Goal: Information Seeking & Learning: Learn about a topic

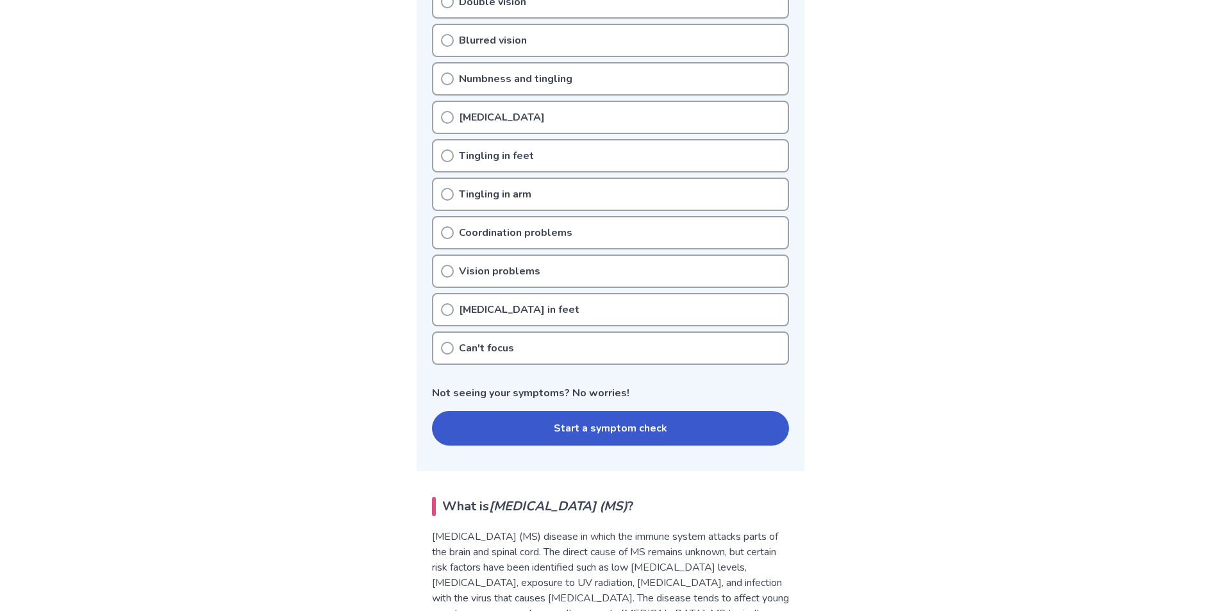
scroll to position [256, 0]
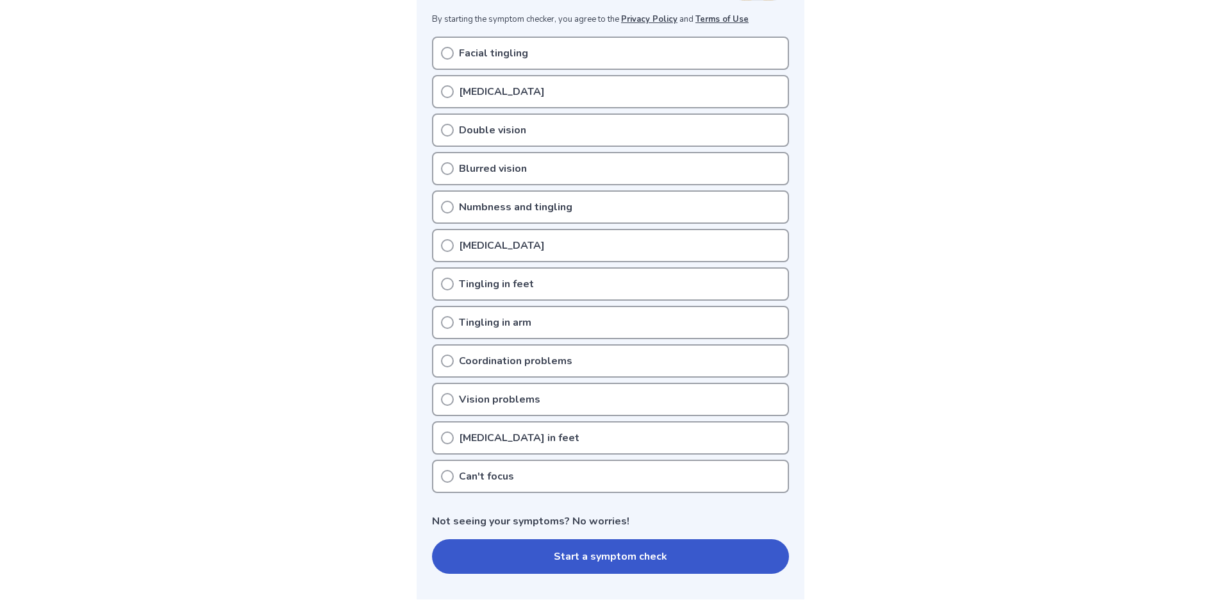
click at [461, 465] on div "Can't focus" at bounding box center [610, 476] width 357 height 33
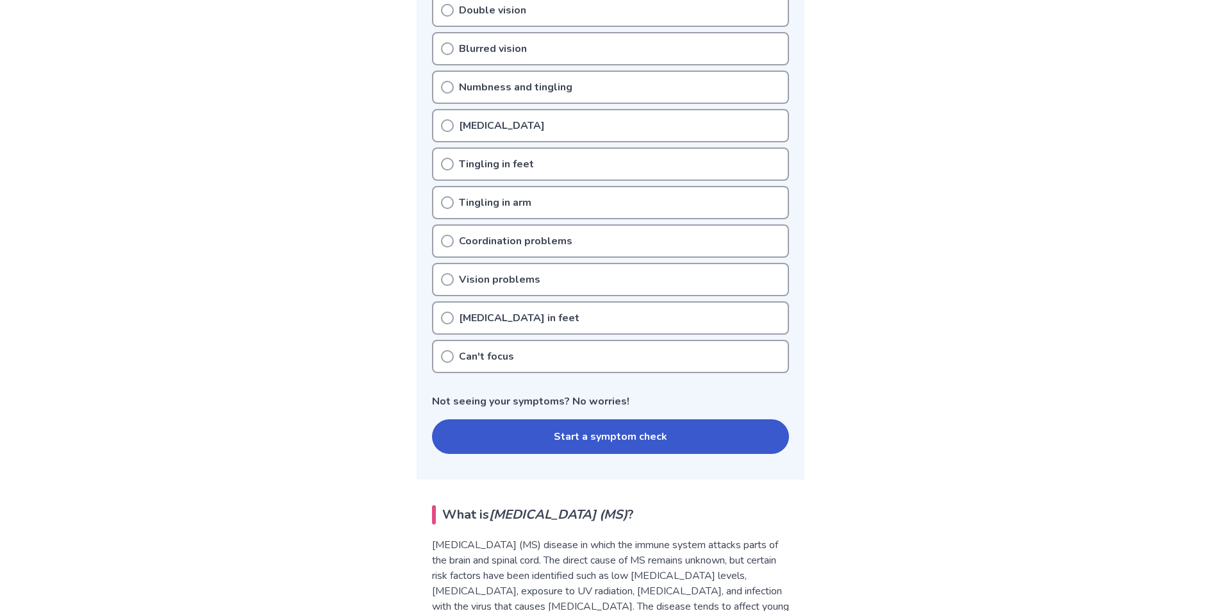
scroll to position [513, 0]
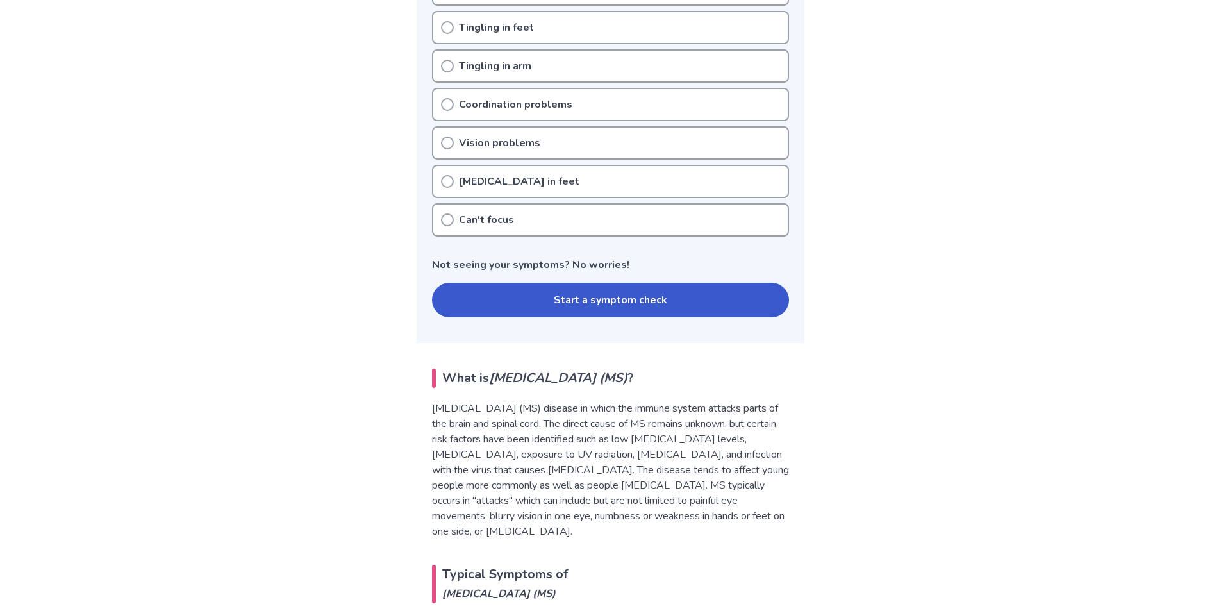
click at [503, 297] on button "Start a symptom check" at bounding box center [610, 300] width 357 height 35
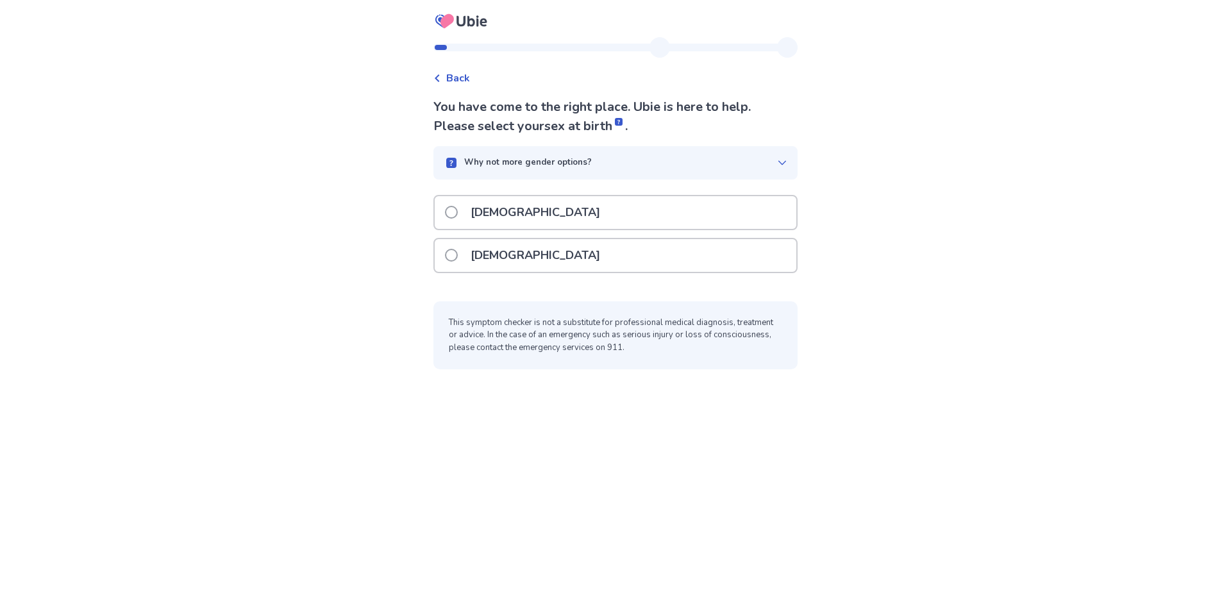
click at [458, 214] on span at bounding box center [451, 212] width 13 height 13
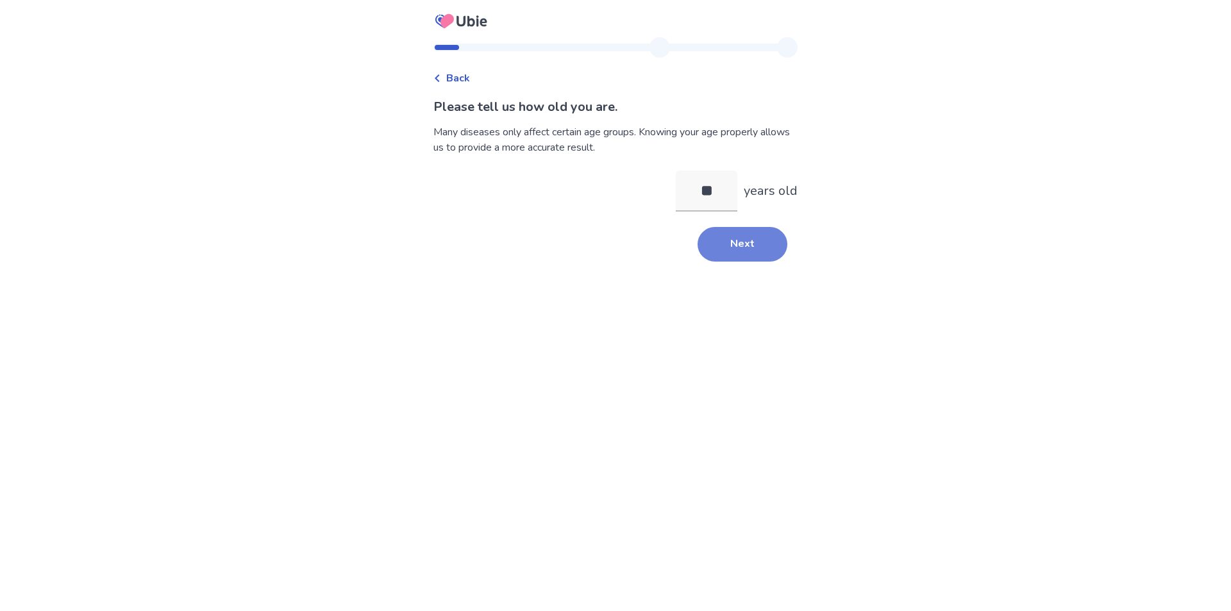
type input "**"
click at [717, 245] on button "Next" at bounding box center [743, 244] width 90 height 35
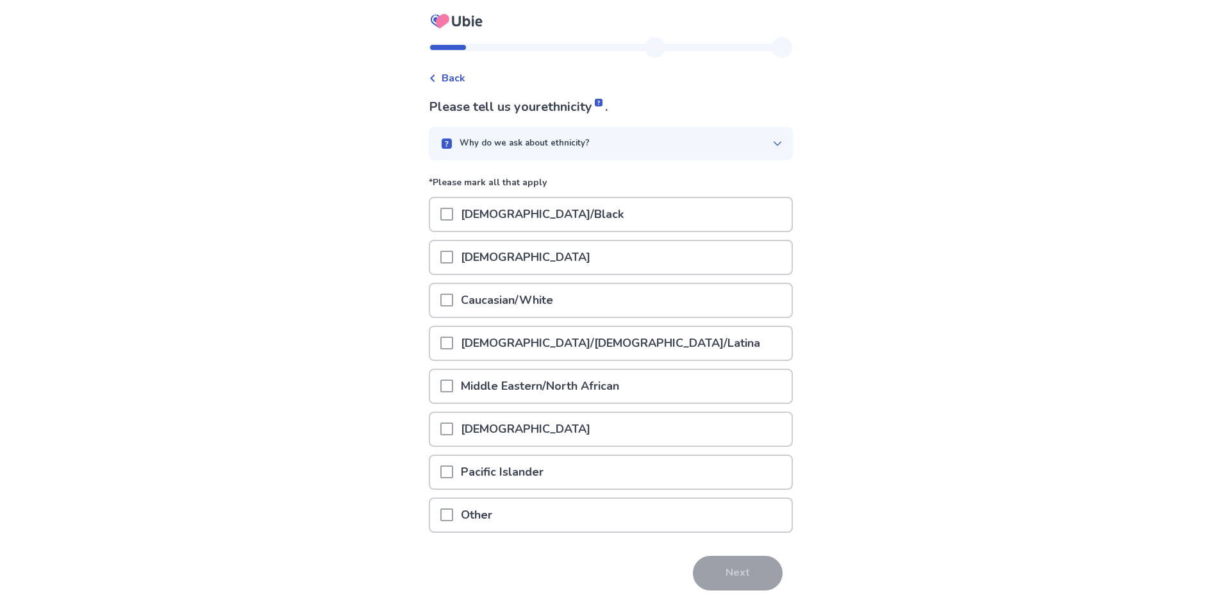
click at [448, 499] on div at bounding box center [446, 515] width 13 height 33
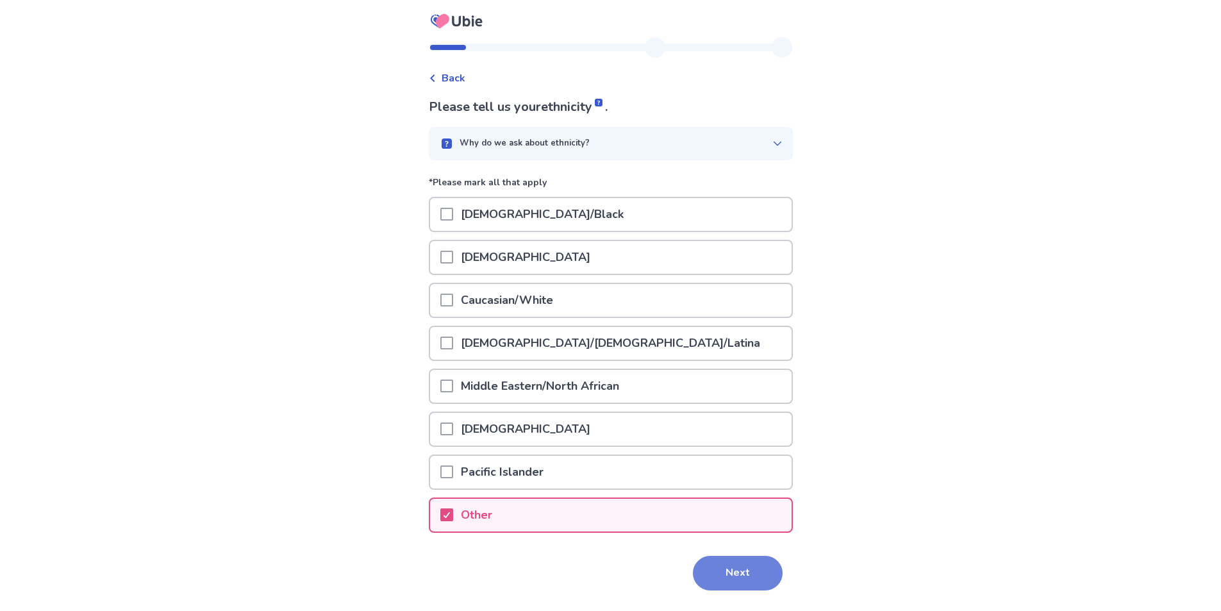
click at [718, 573] on button "Next" at bounding box center [738, 573] width 90 height 35
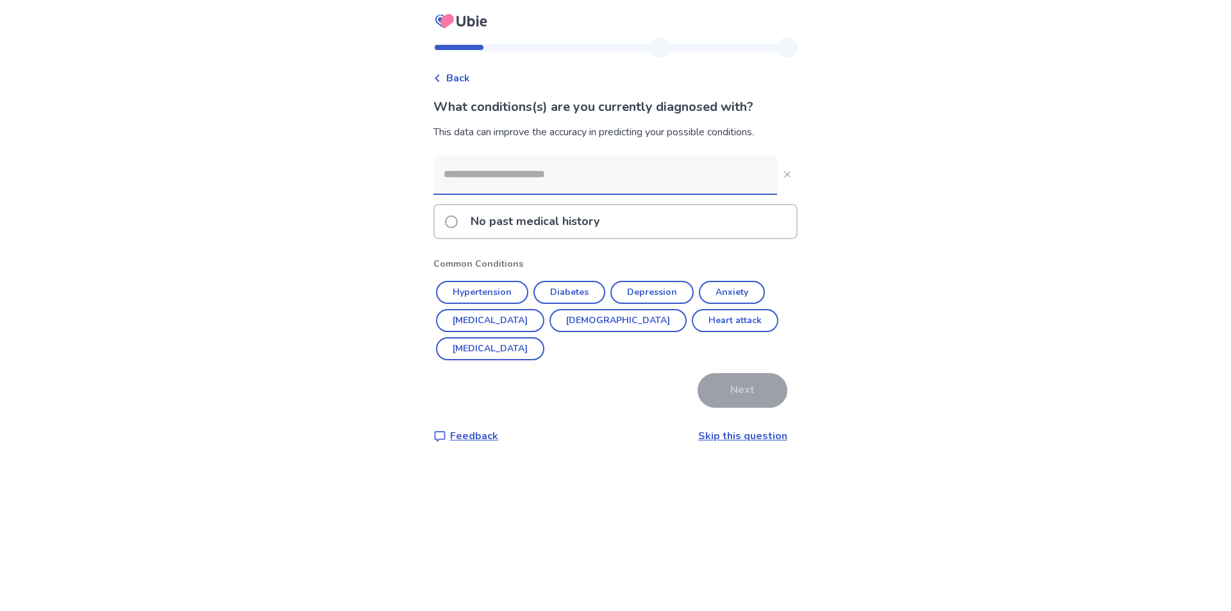
click at [732, 429] on link "Skip this question" at bounding box center [742, 436] width 89 height 14
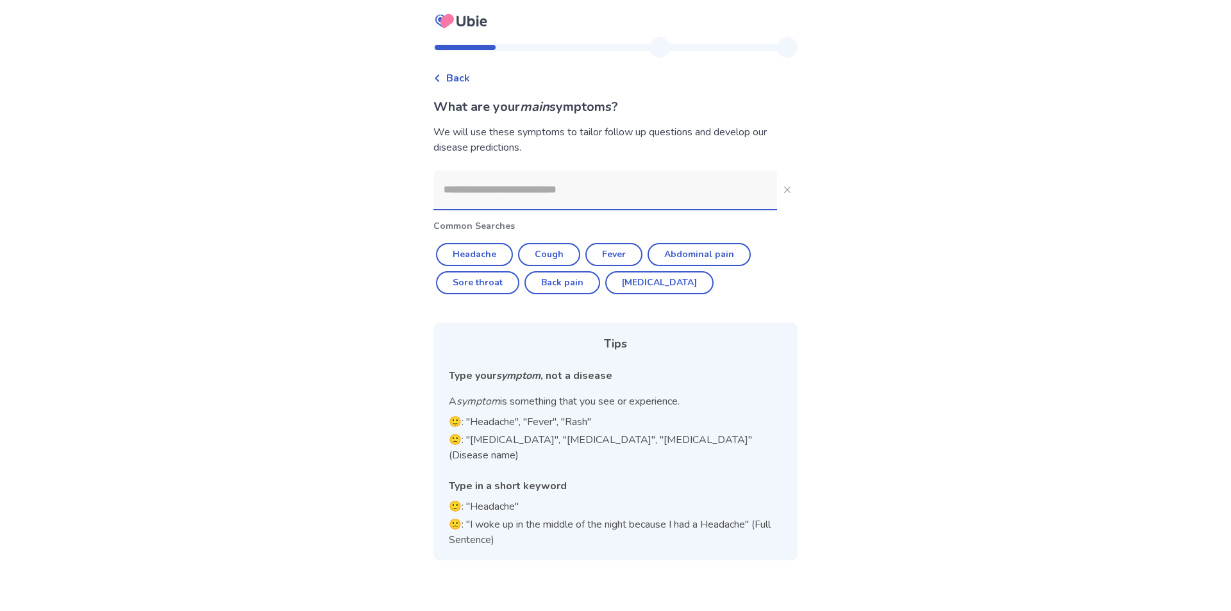
click at [456, 188] on input at bounding box center [605, 190] width 344 height 38
click at [637, 276] on button "[MEDICAL_DATA]" at bounding box center [659, 282] width 108 height 23
type input "********"
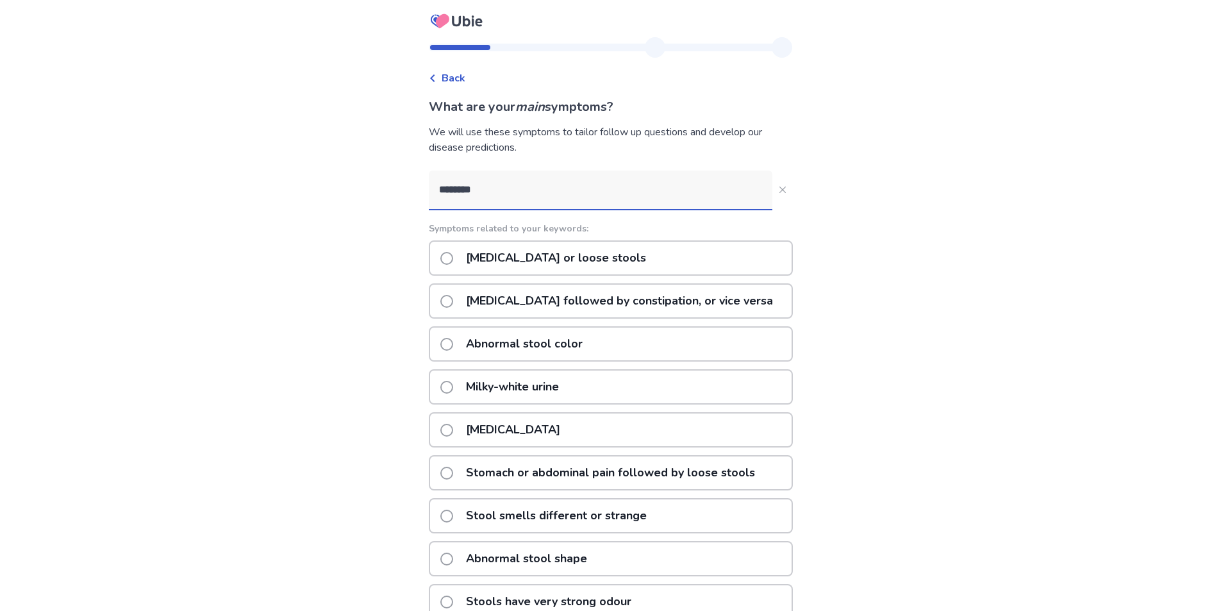
click at [616, 467] on p "Stomach or abdominal pain followed by loose stools" at bounding box center [610, 472] width 305 height 33
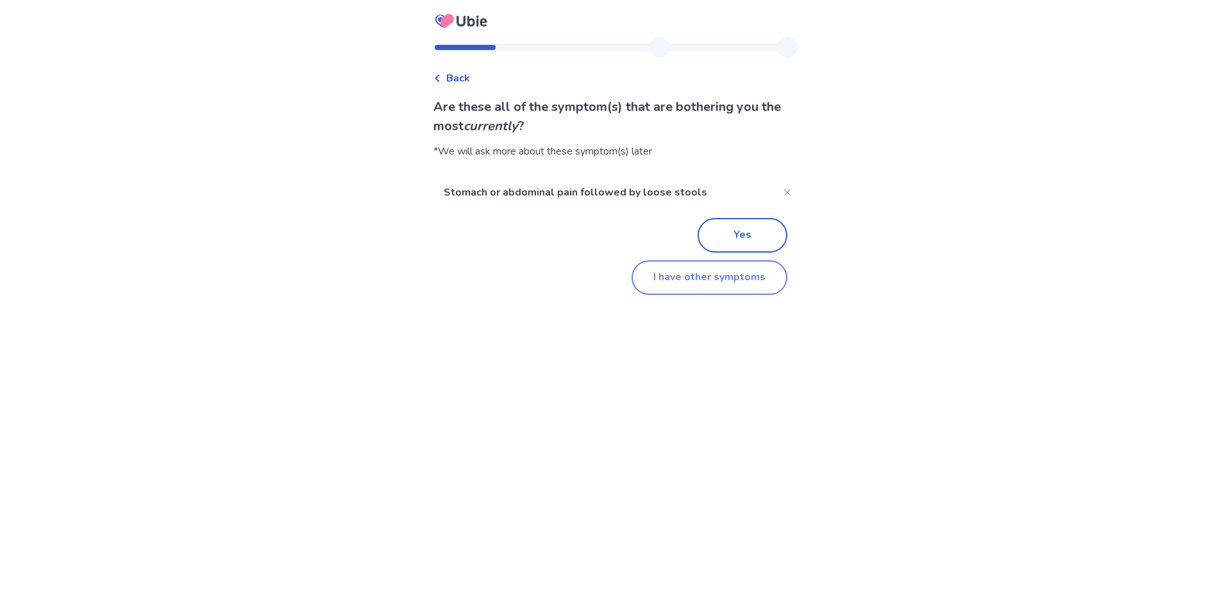
click at [693, 276] on button "I have other symptoms" at bounding box center [709, 277] width 156 height 35
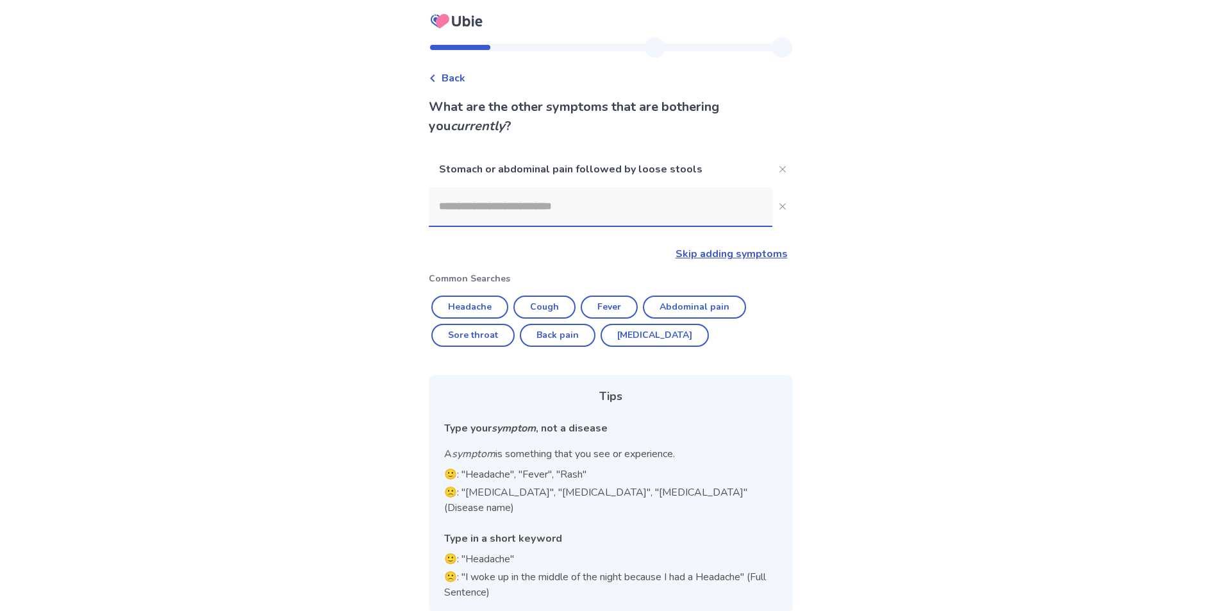
click at [489, 212] on input at bounding box center [601, 206] width 344 height 38
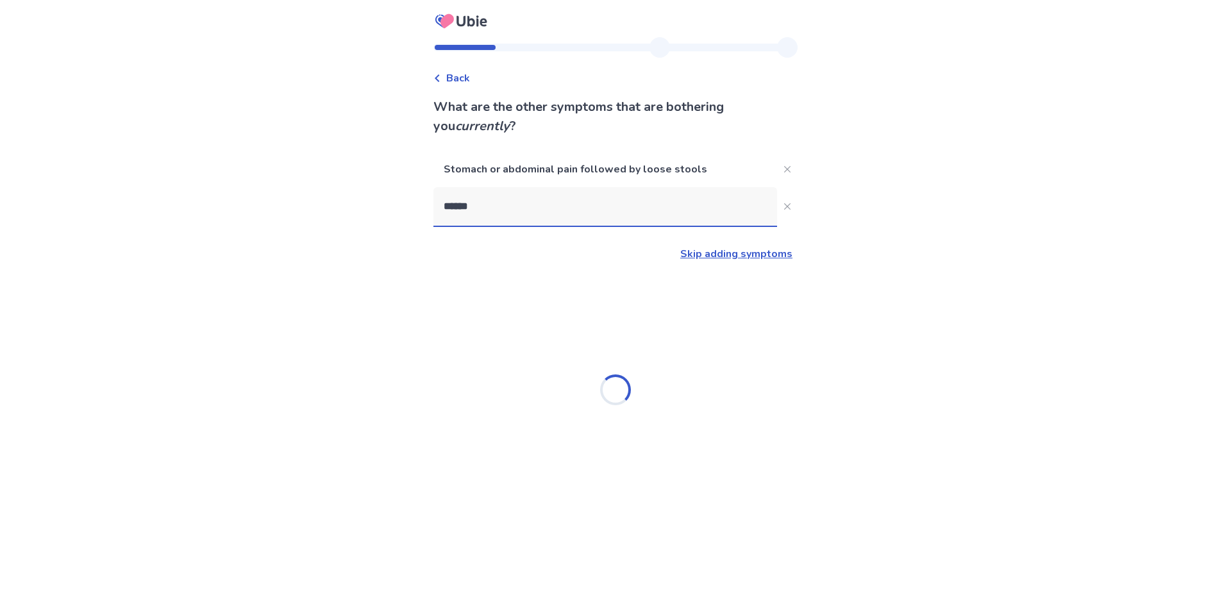
type input "*******"
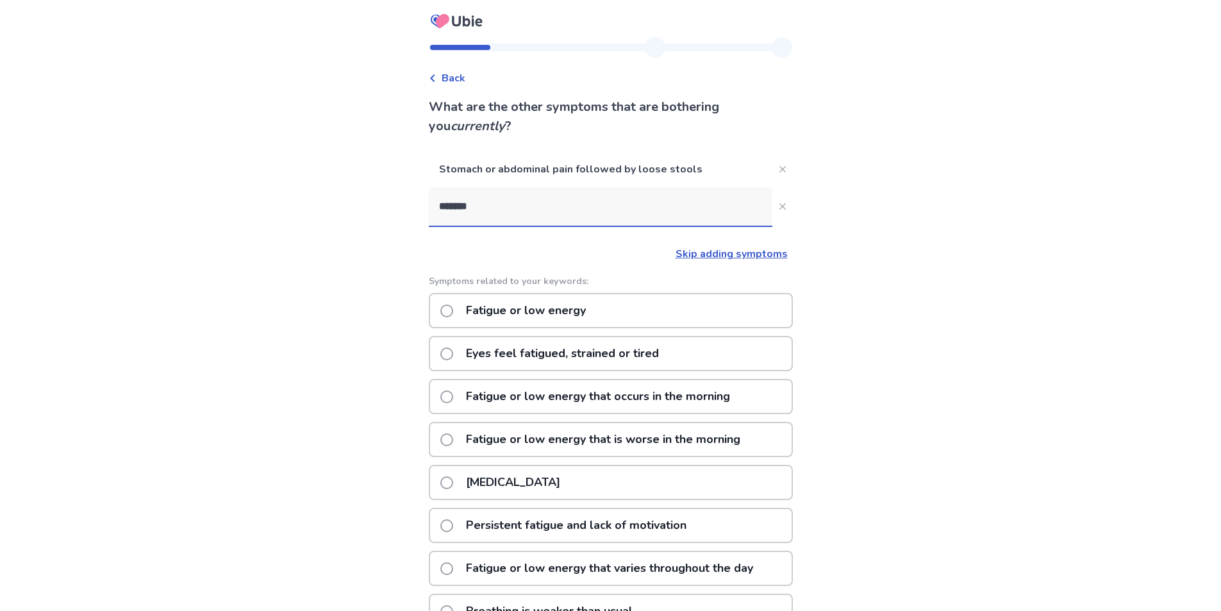
click at [563, 308] on p "Fatigue or low energy" at bounding box center [525, 310] width 135 height 33
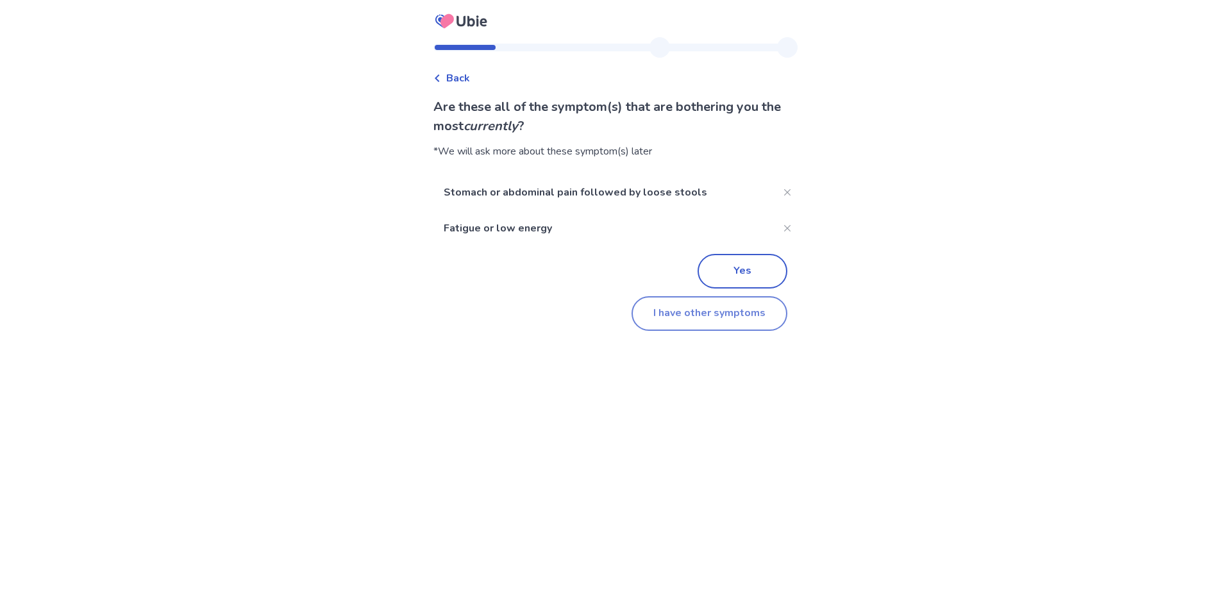
click at [704, 316] on button "I have other symptoms" at bounding box center [709, 313] width 156 height 35
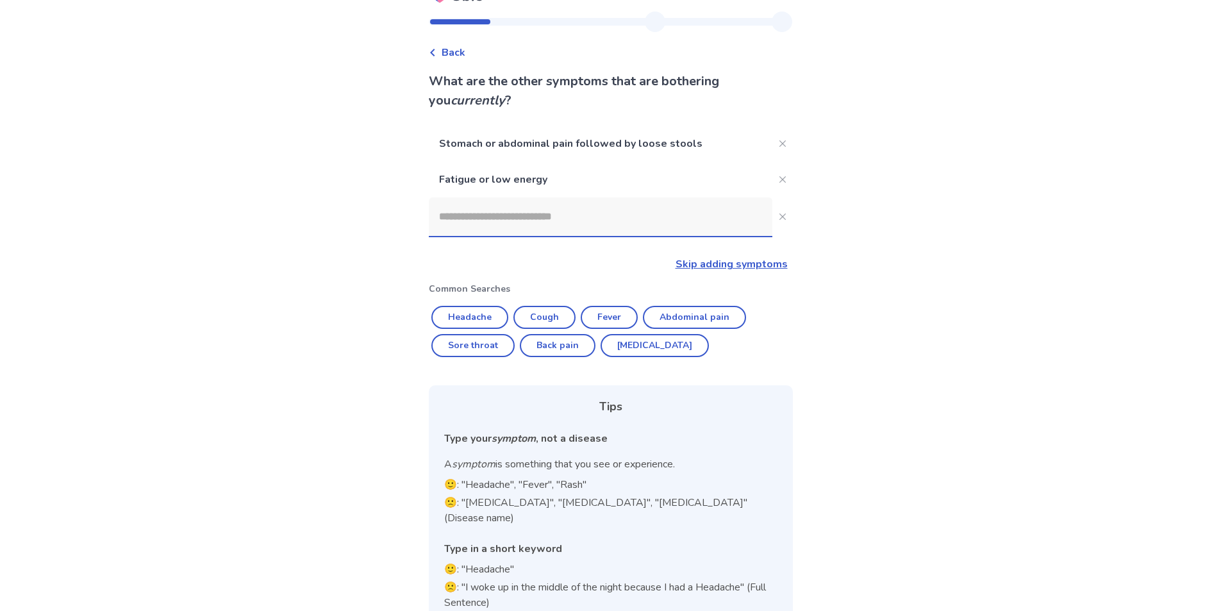
scroll to position [38, 0]
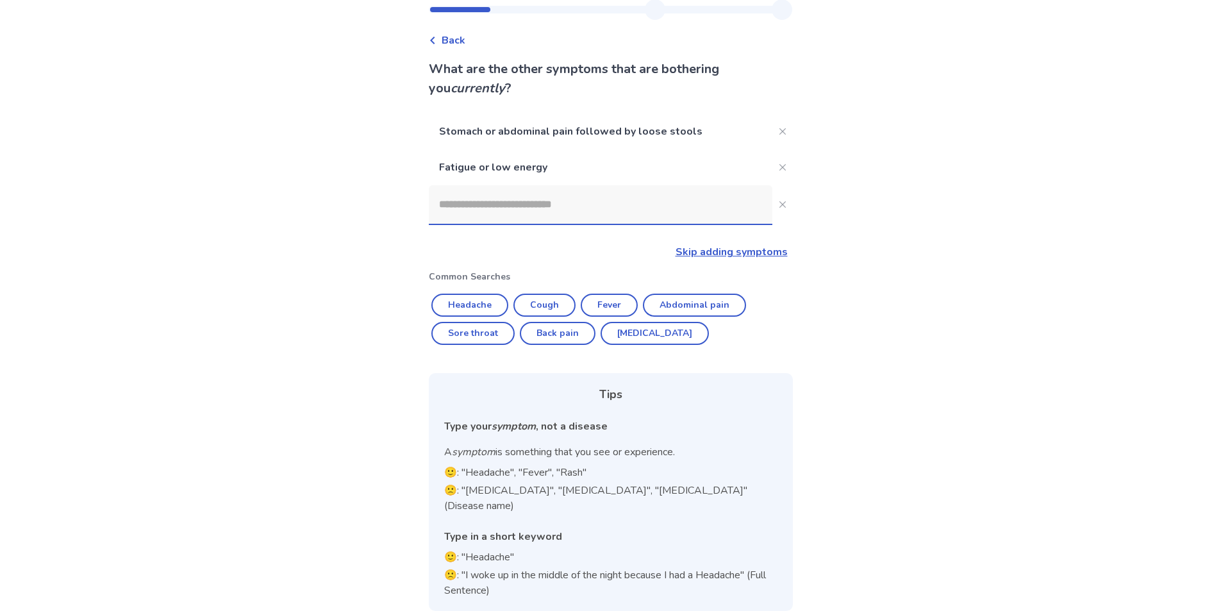
click at [482, 194] on input at bounding box center [601, 204] width 344 height 38
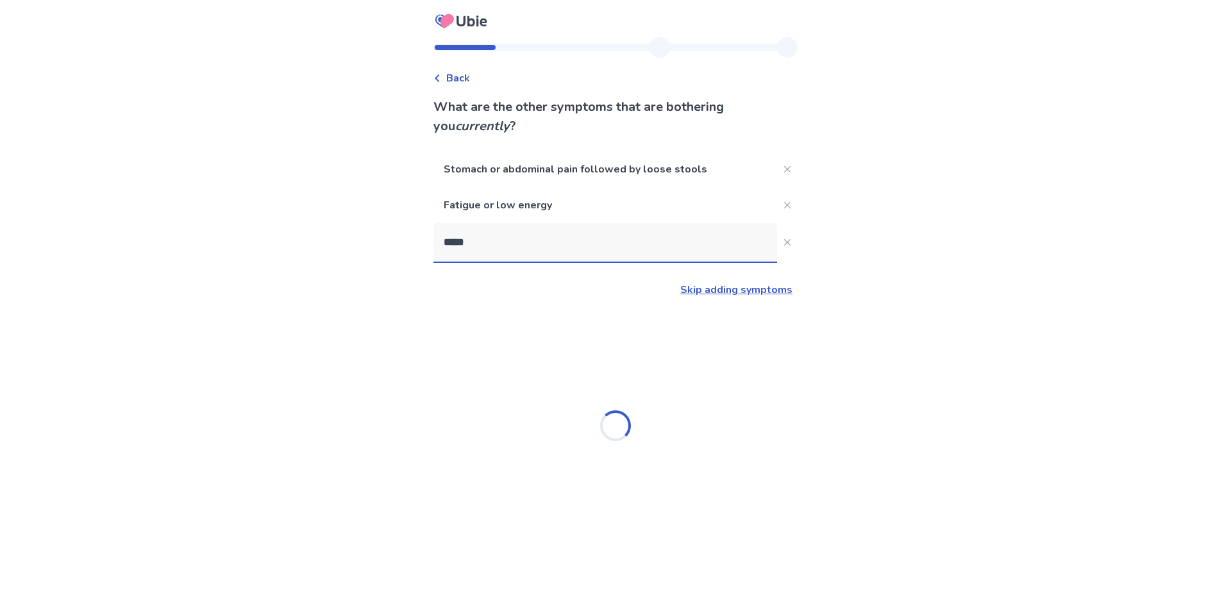
type input "******"
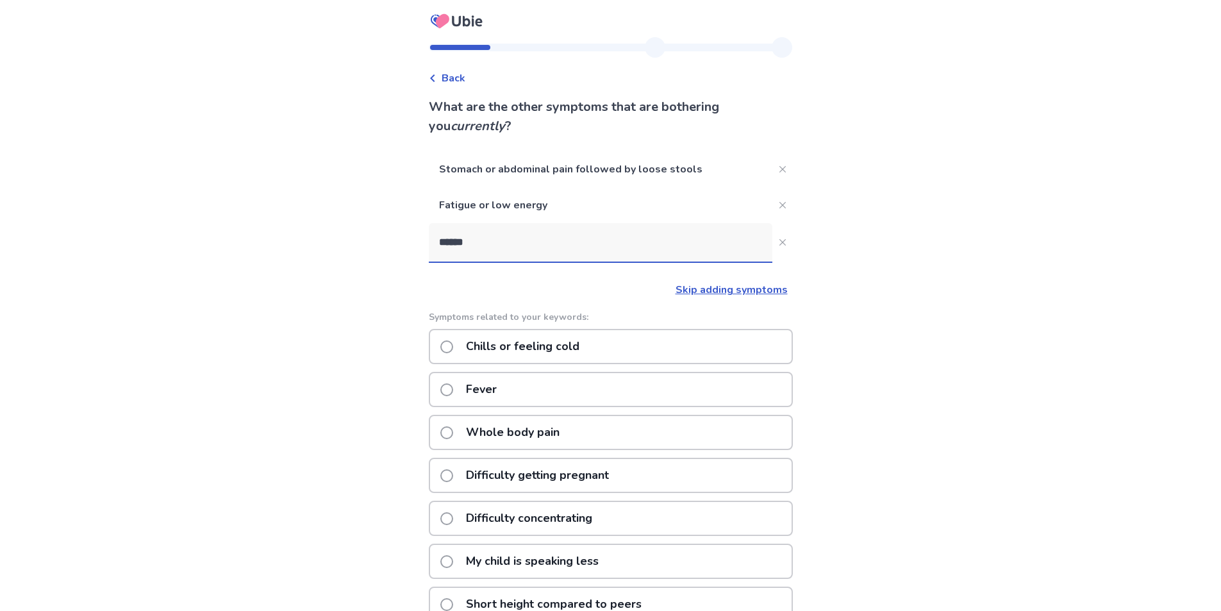
click at [506, 333] on p "Chills or feeling cold" at bounding box center [522, 346] width 129 height 33
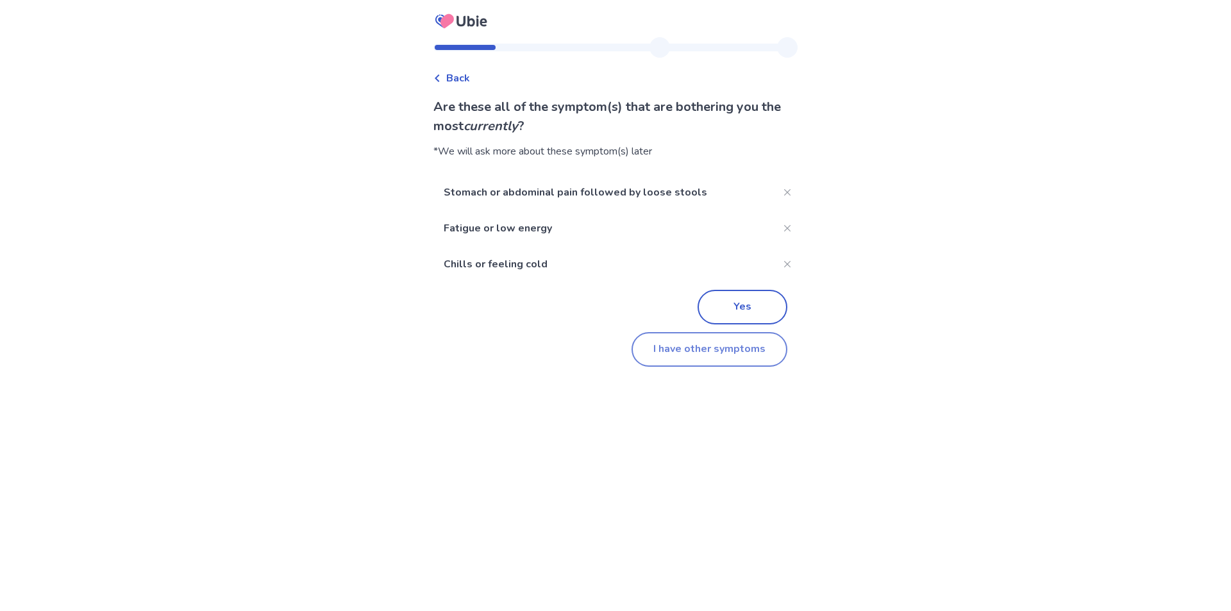
click at [747, 351] on button "I have other symptoms" at bounding box center [709, 349] width 156 height 35
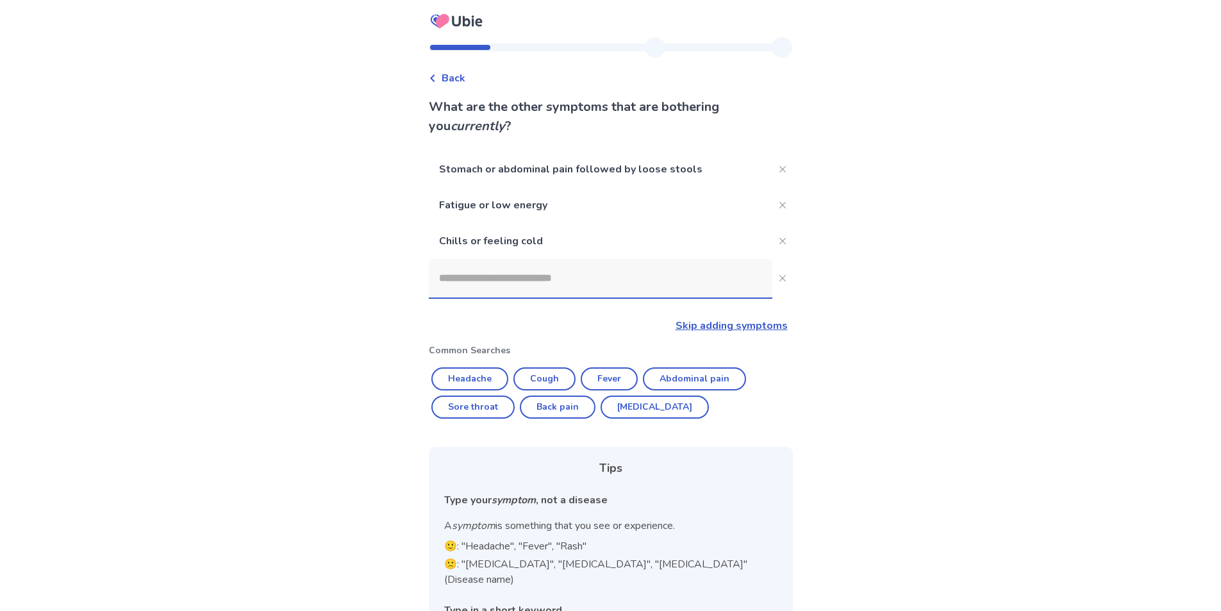
click at [497, 272] on input at bounding box center [601, 278] width 344 height 38
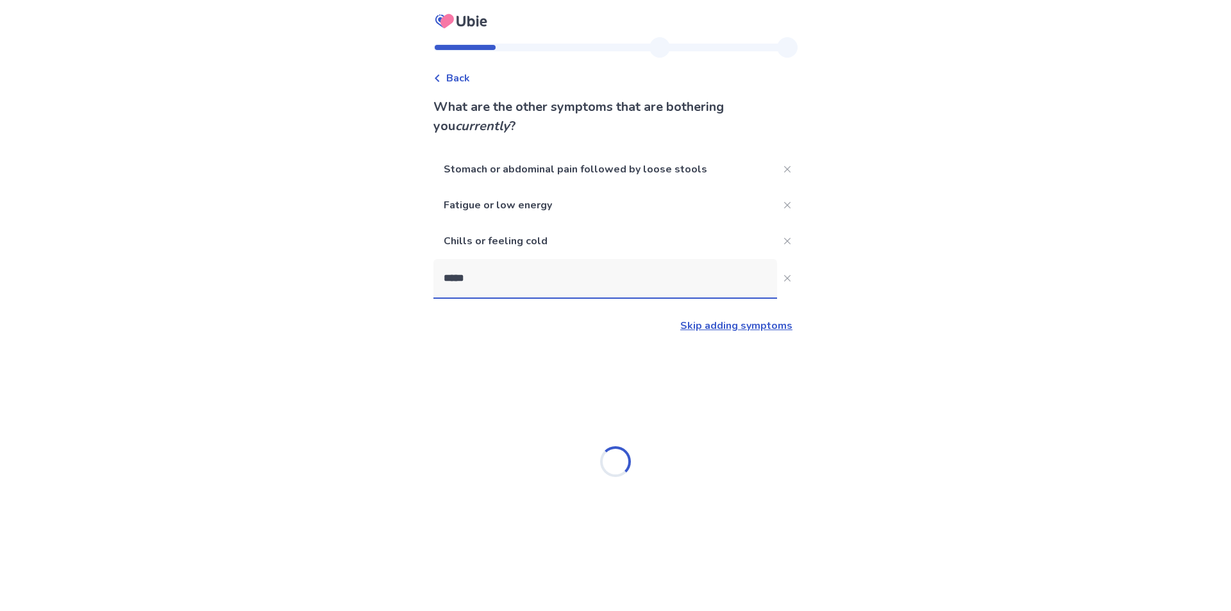
type input "******"
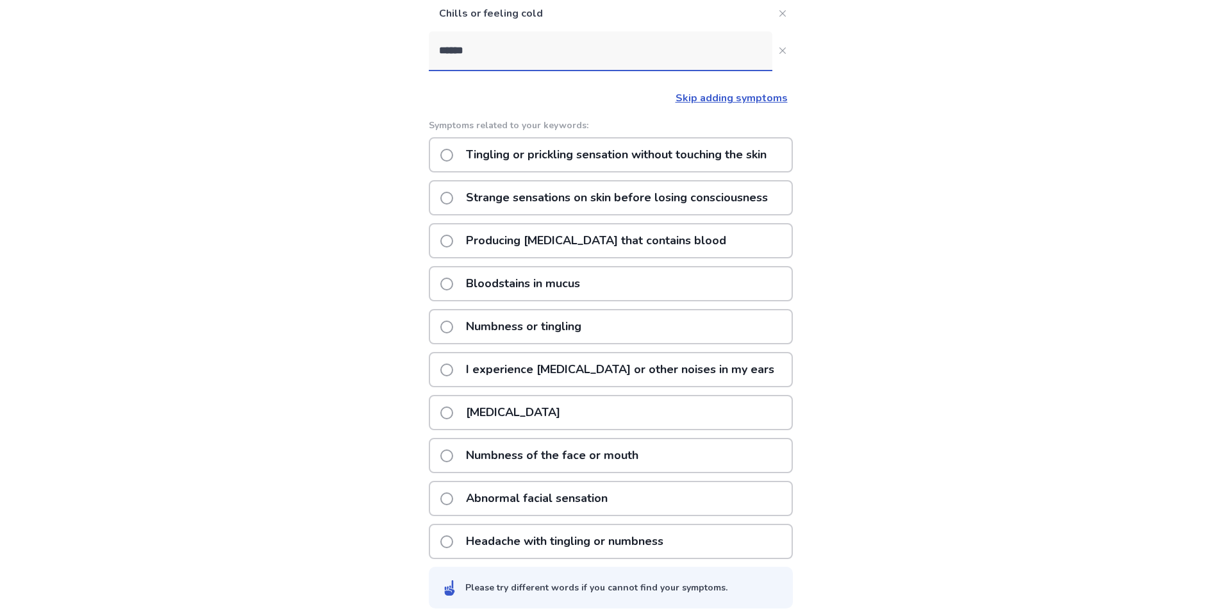
scroll to position [258, 0]
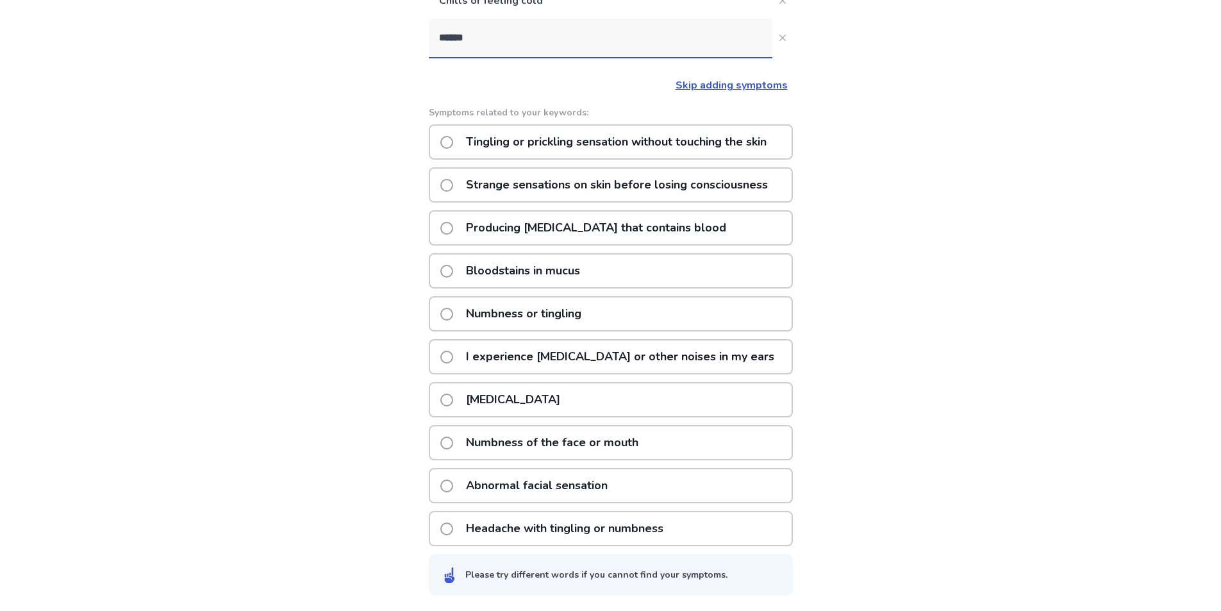
click at [496, 312] on p "Numbness or tingling" at bounding box center [523, 313] width 131 height 33
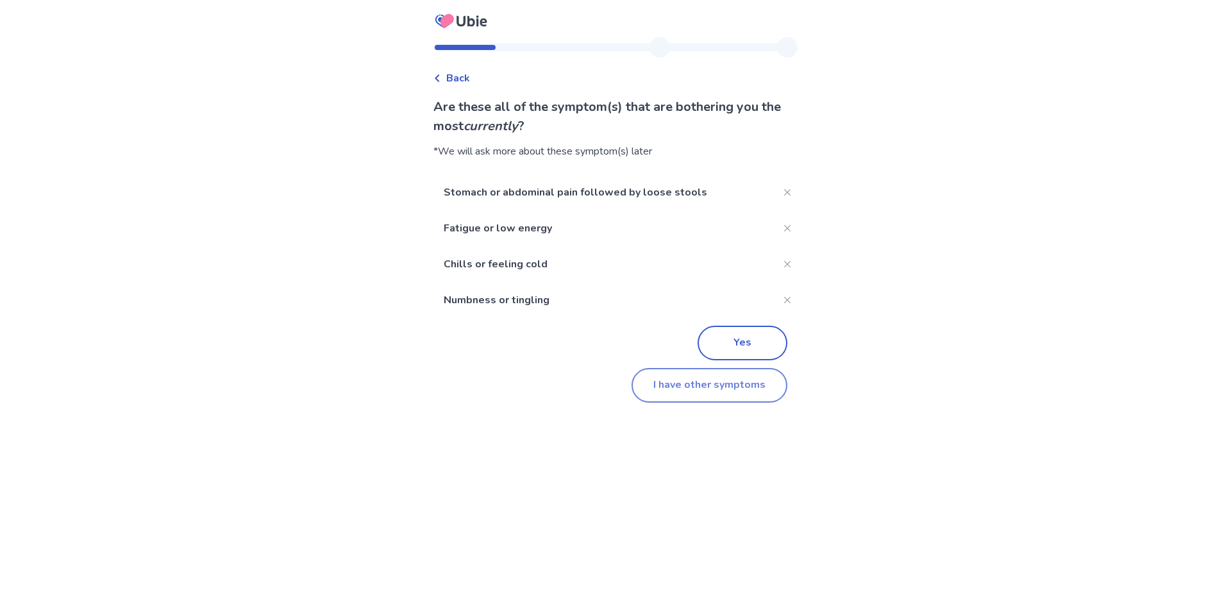
click at [685, 385] on button "I have other symptoms" at bounding box center [709, 385] width 156 height 35
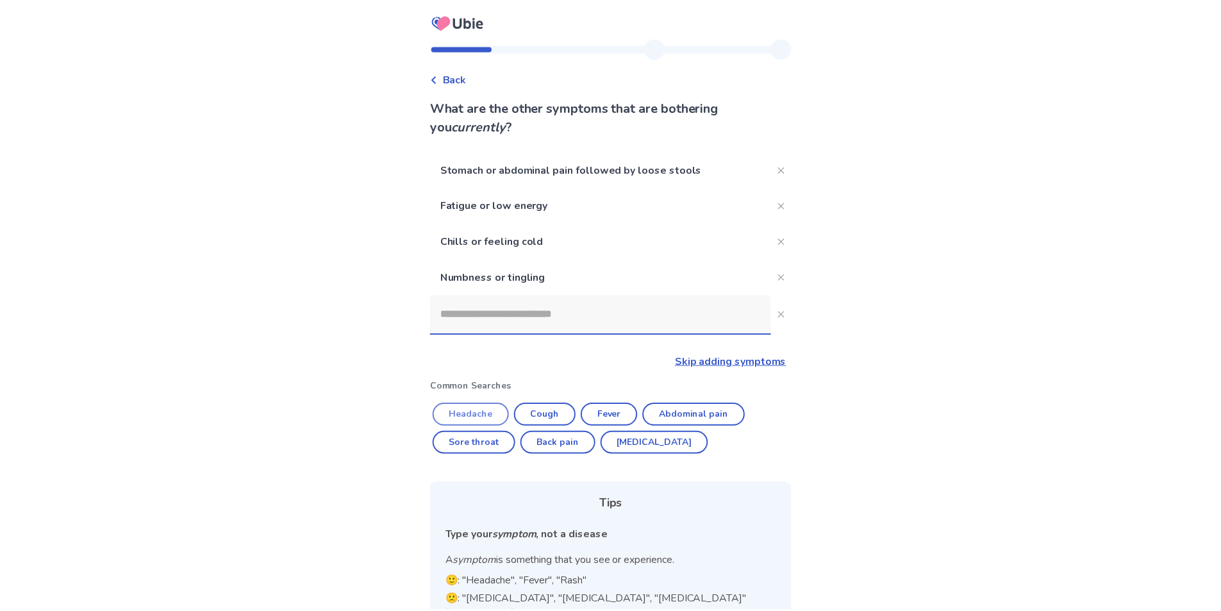
scroll to position [110, 0]
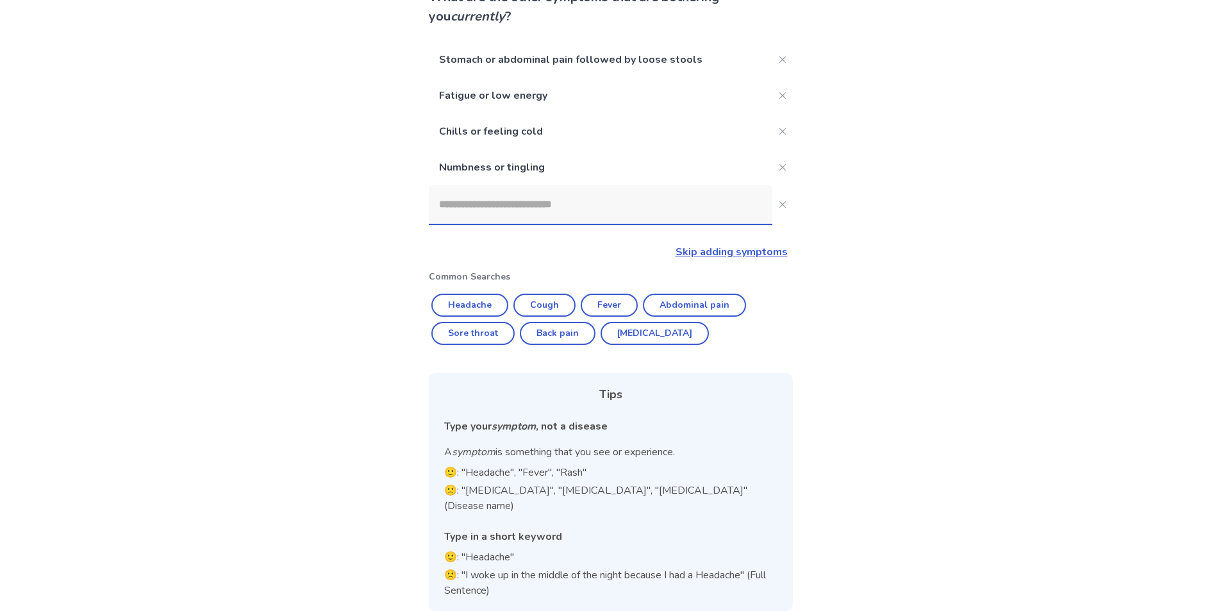
click at [501, 196] on input at bounding box center [601, 204] width 344 height 38
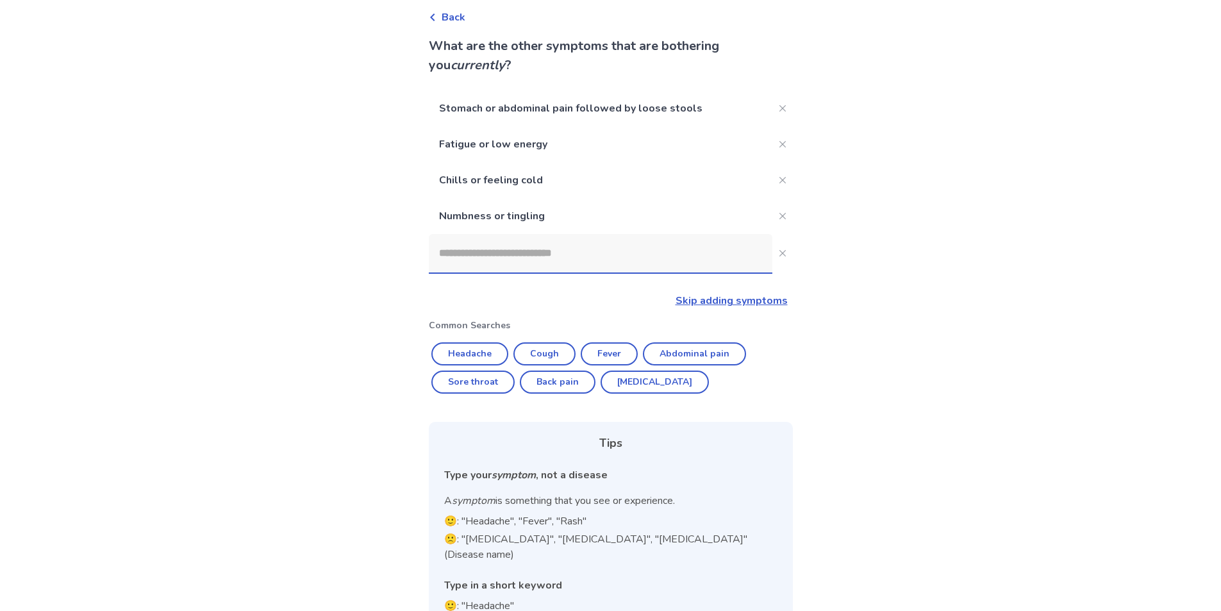
scroll to position [0, 0]
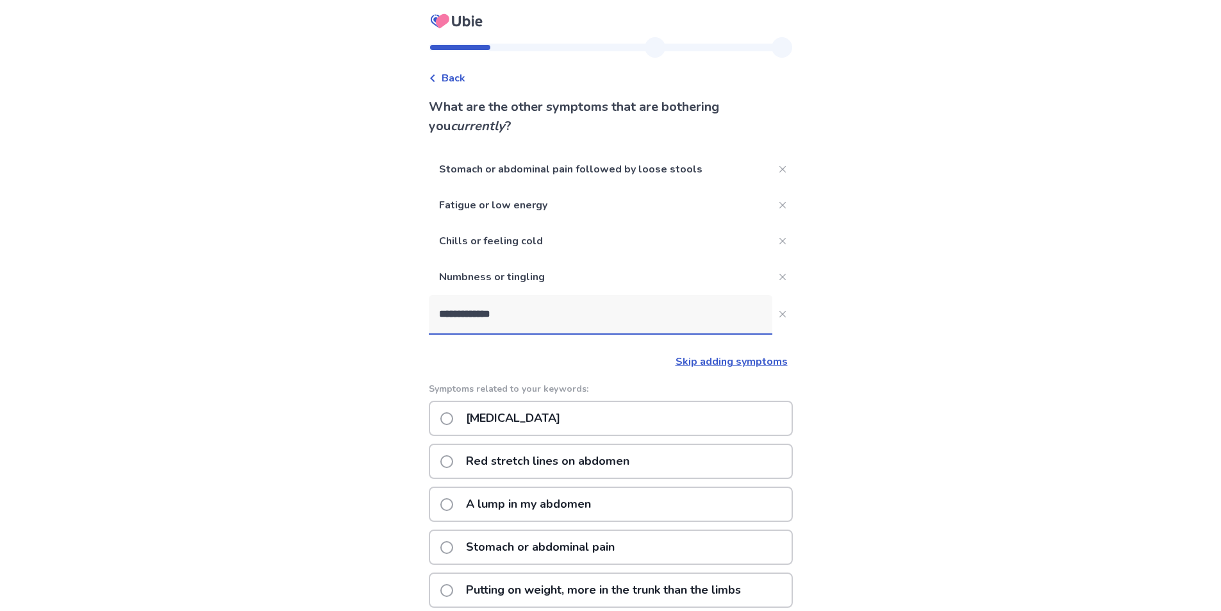
type input "**********"
click at [492, 427] on p "Stomach or abdominal pain" at bounding box center [540, 418] width 164 height 33
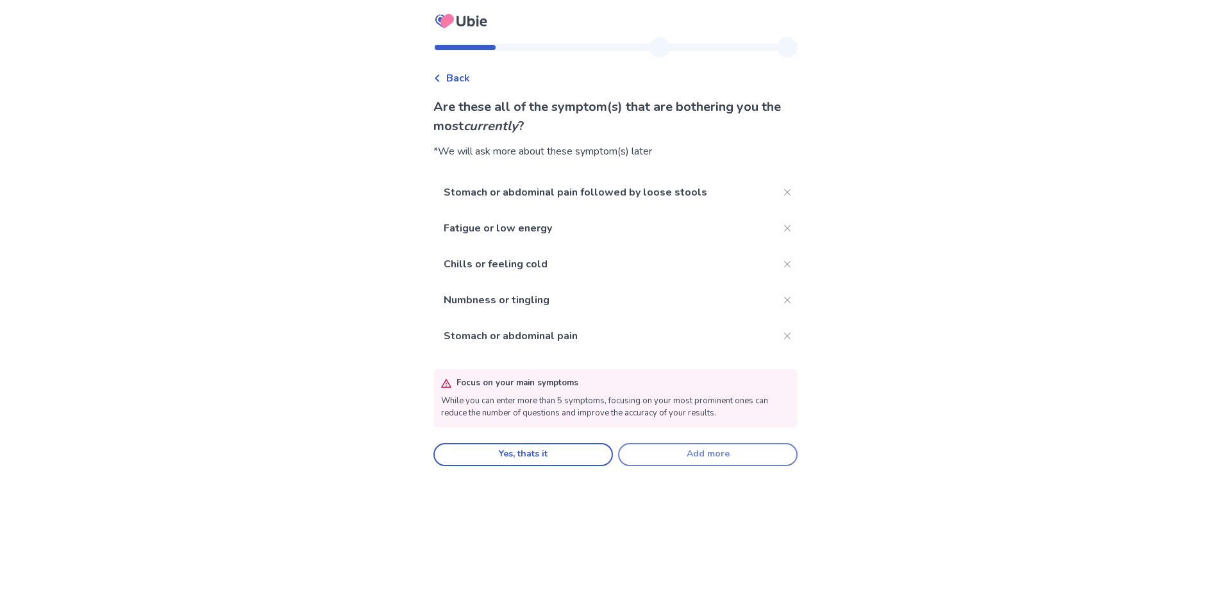
click at [703, 453] on button "Add more" at bounding box center [708, 454] width 180 height 23
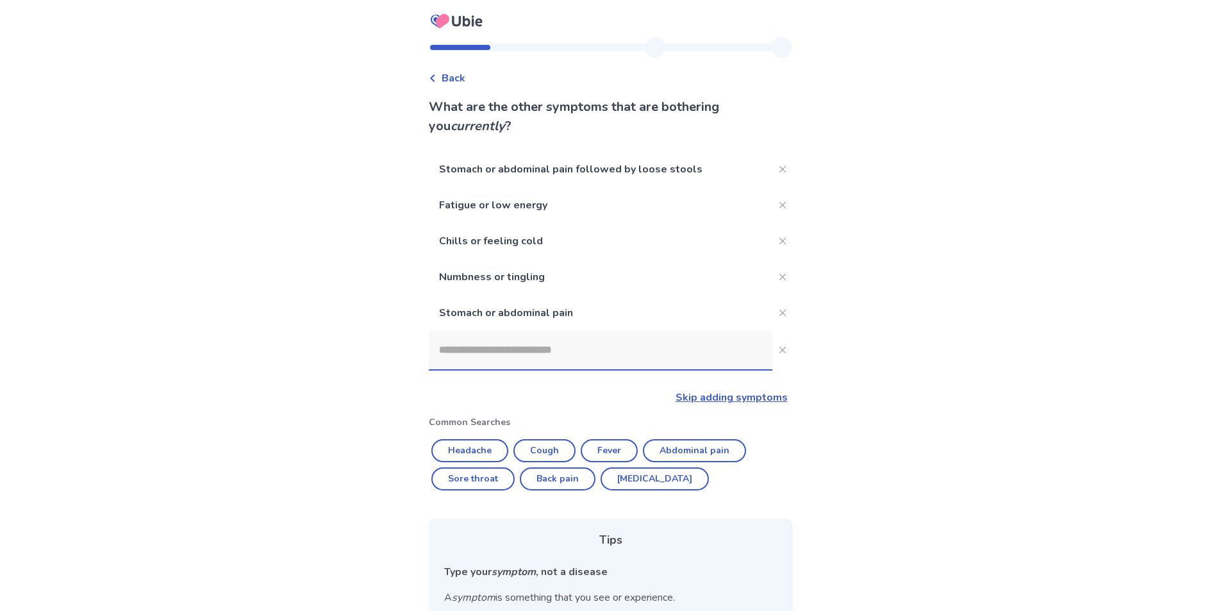
click at [573, 358] on input at bounding box center [601, 350] width 344 height 38
click at [574, 355] on input at bounding box center [601, 350] width 344 height 38
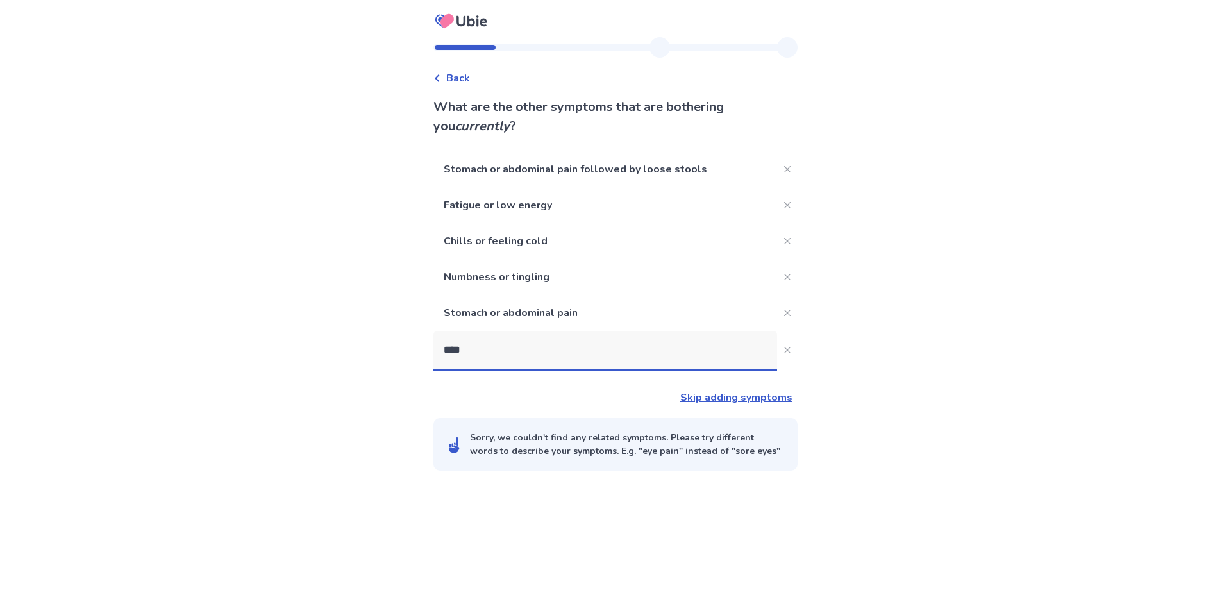
click at [552, 353] on input "****" at bounding box center [605, 350] width 344 height 38
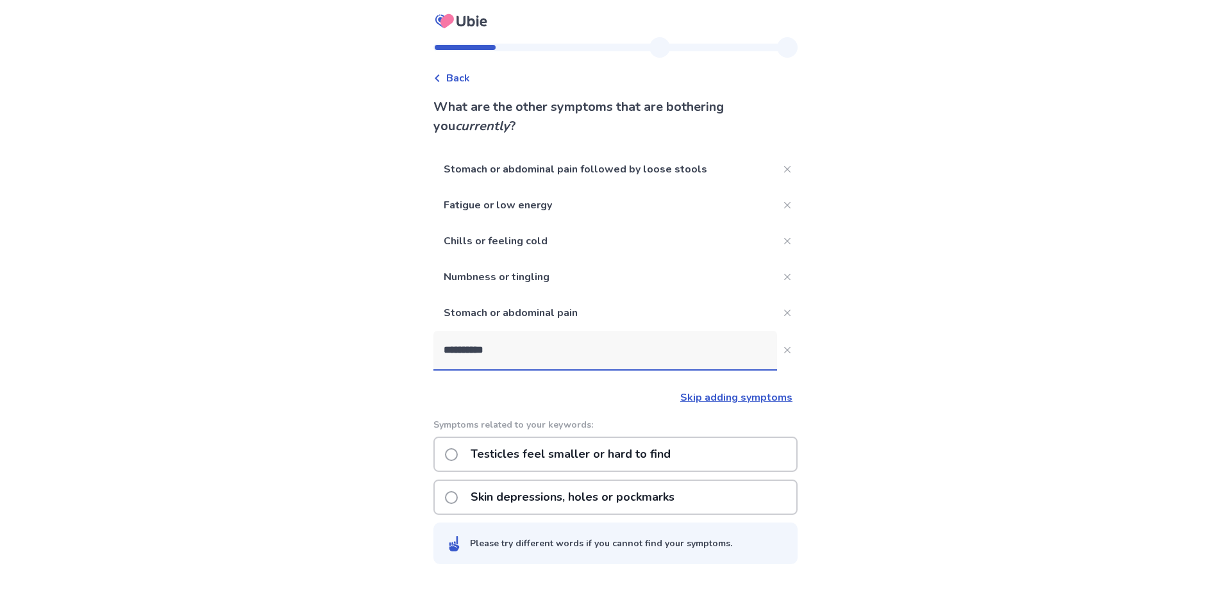
click at [552, 353] on input "**********" at bounding box center [605, 350] width 344 height 38
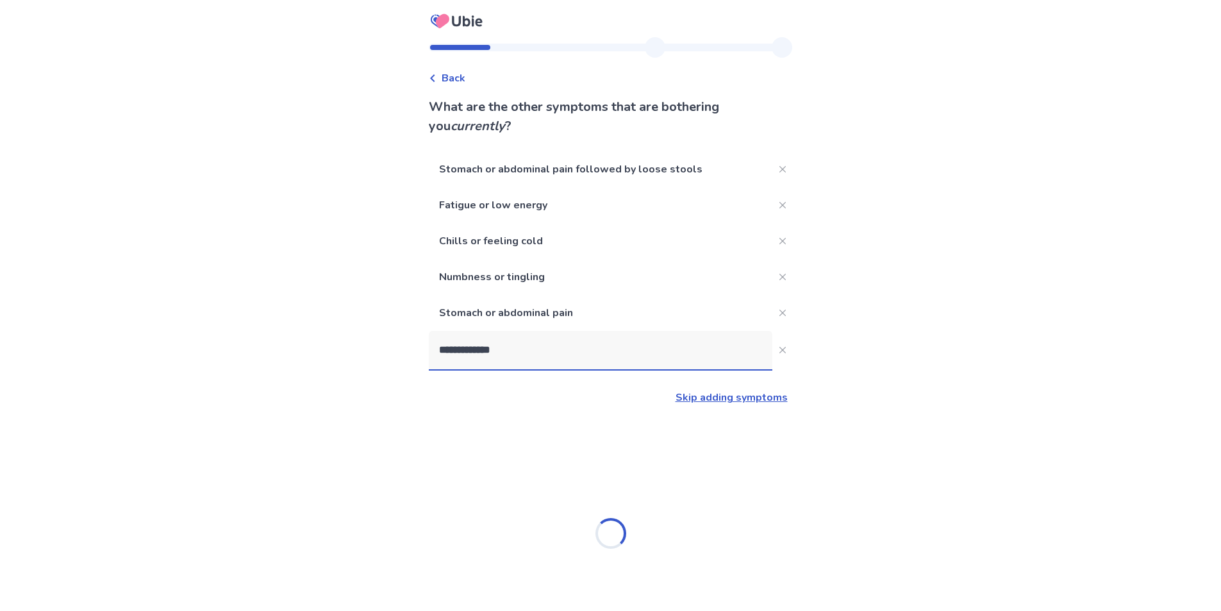
type input "**********"
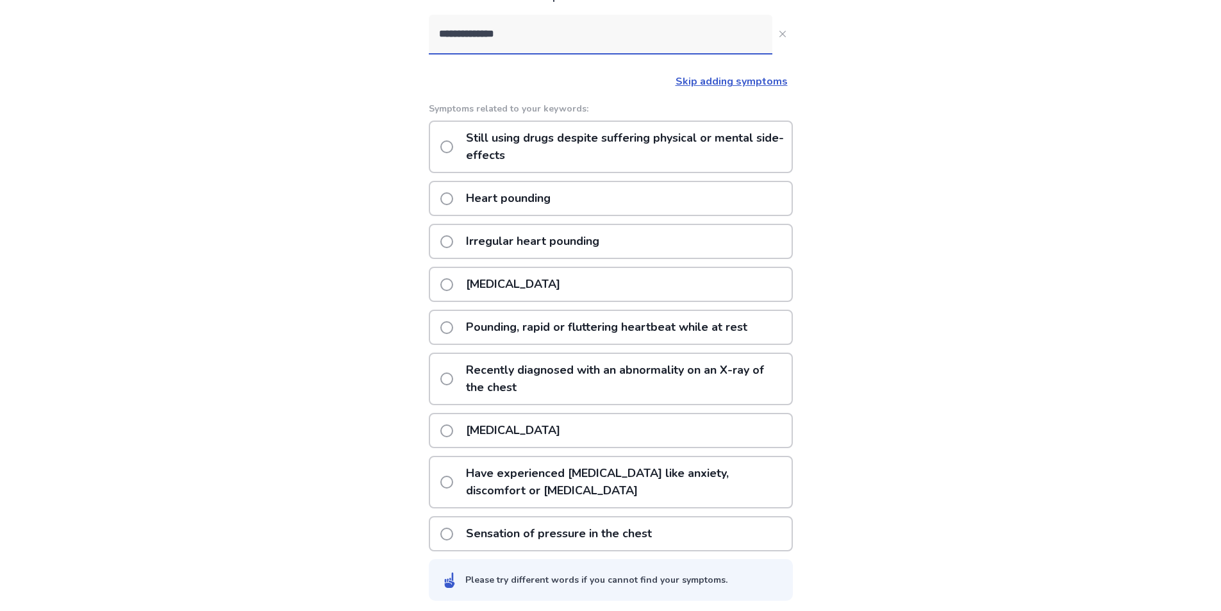
scroll to position [321, 0]
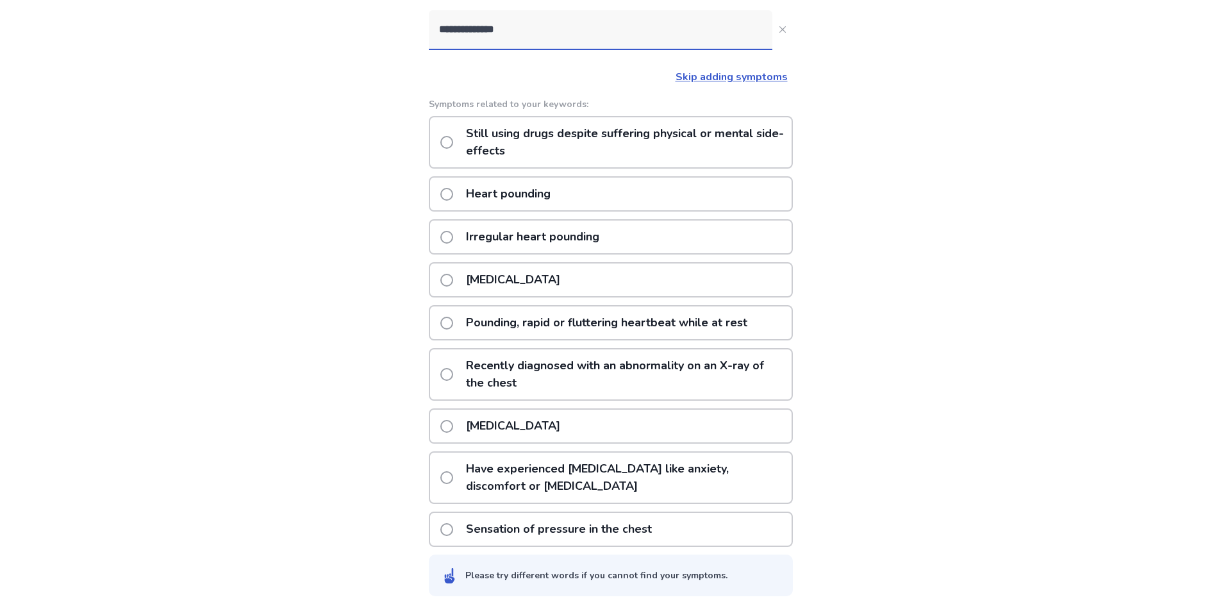
click at [484, 225] on p "Irregular heart pounding" at bounding box center [532, 237] width 149 height 33
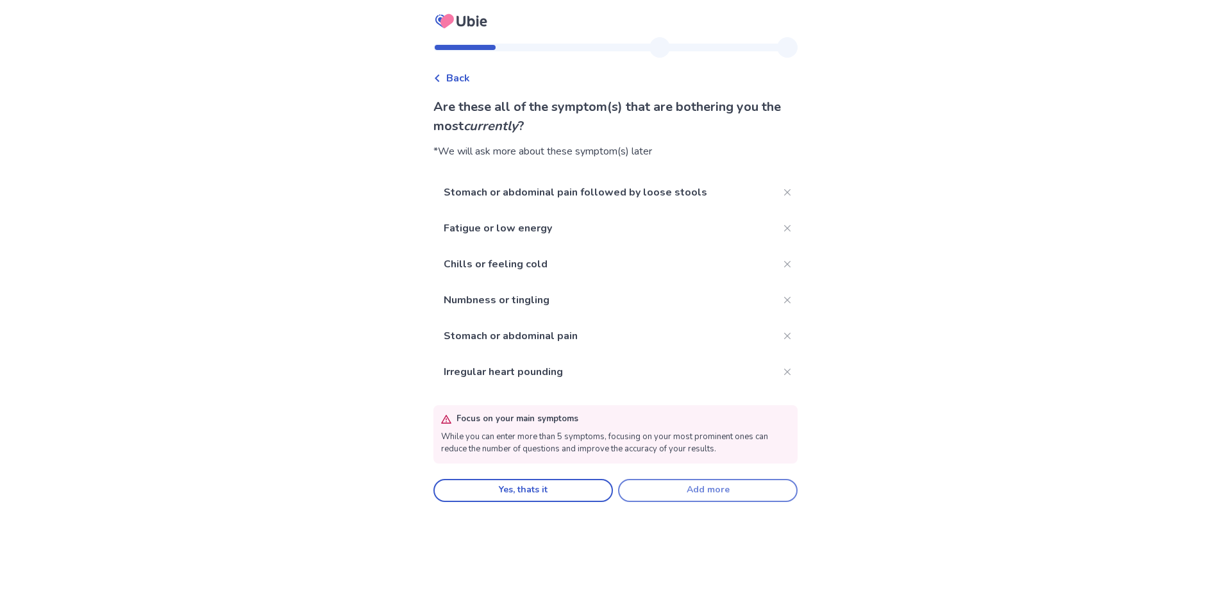
click at [653, 490] on button "Add more" at bounding box center [708, 490] width 180 height 23
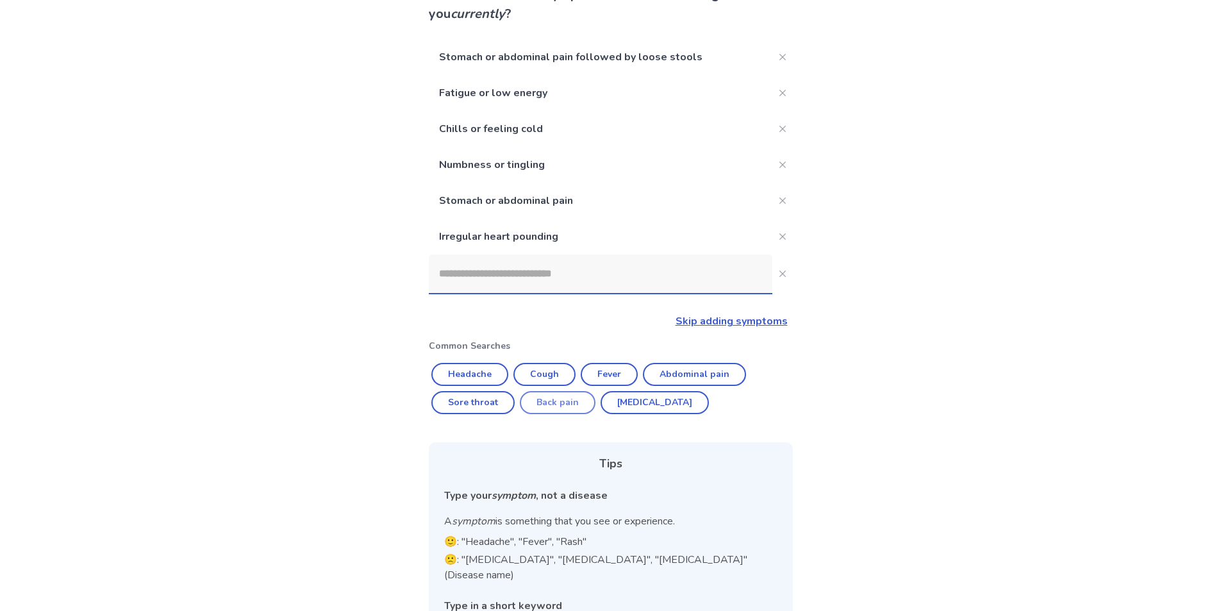
scroll to position [181, 0]
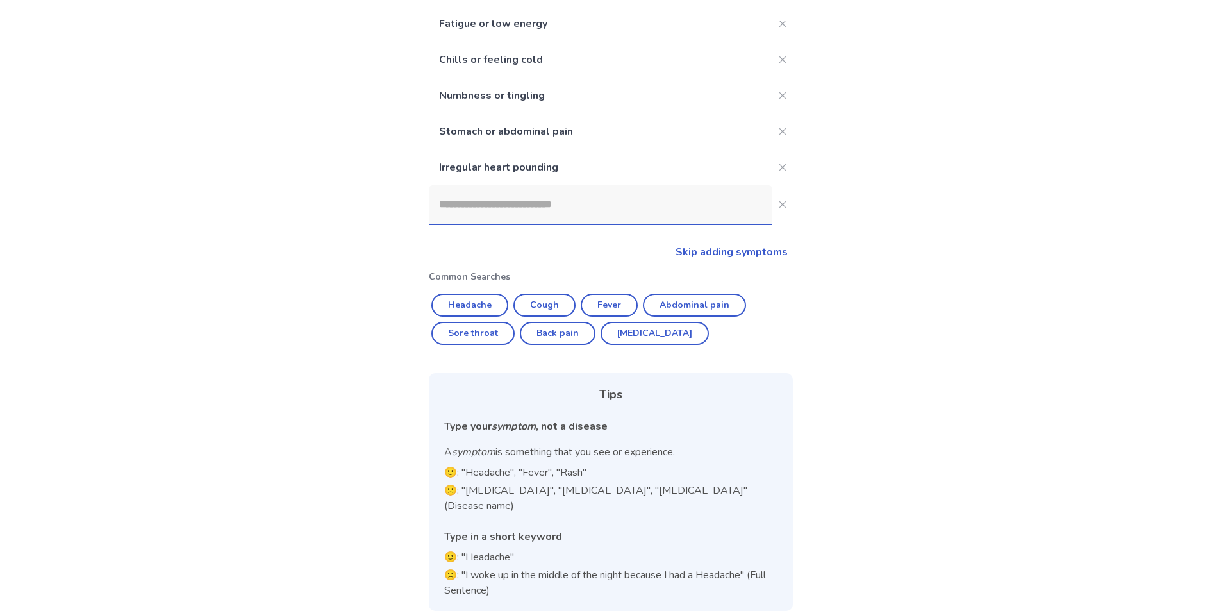
click at [596, 194] on input at bounding box center [601, 204] width 344 height 38
type input "*"
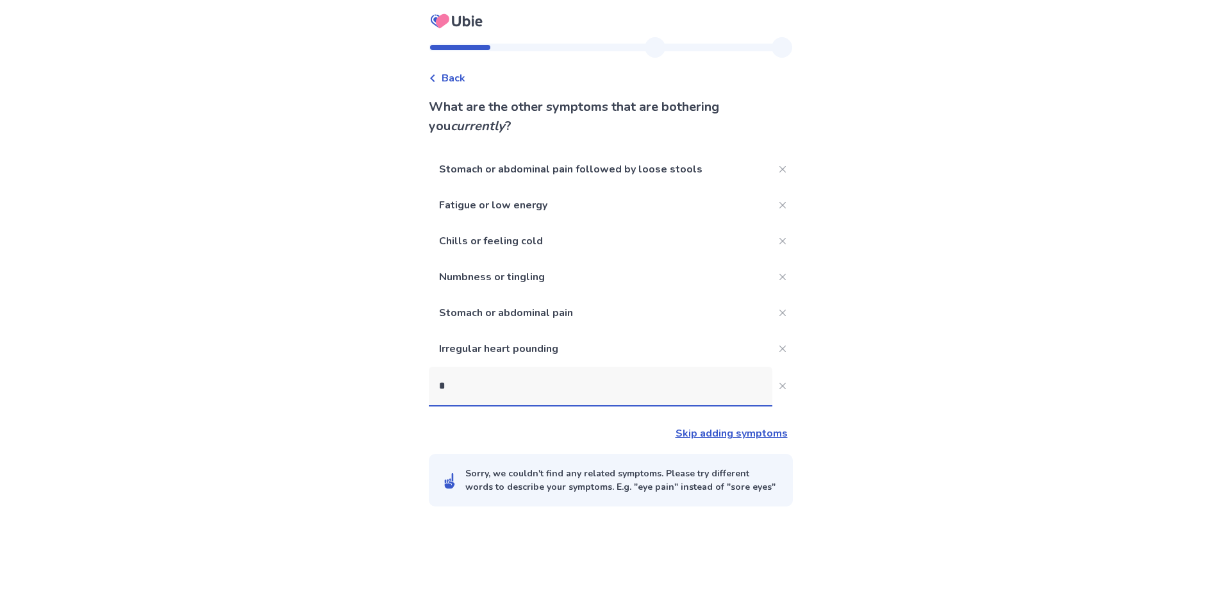
scroll to position [0, 0]
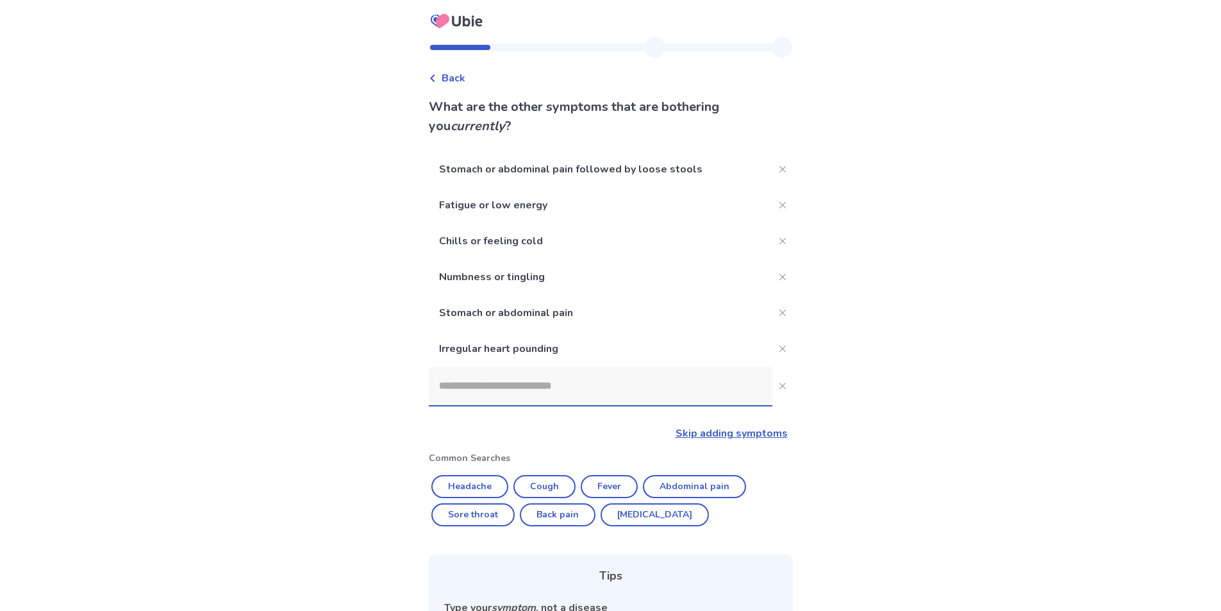
type input "*"
click at [462, 480] on button "Headache" at bounding box center [469, 486] width 77 height 23
type input "********"
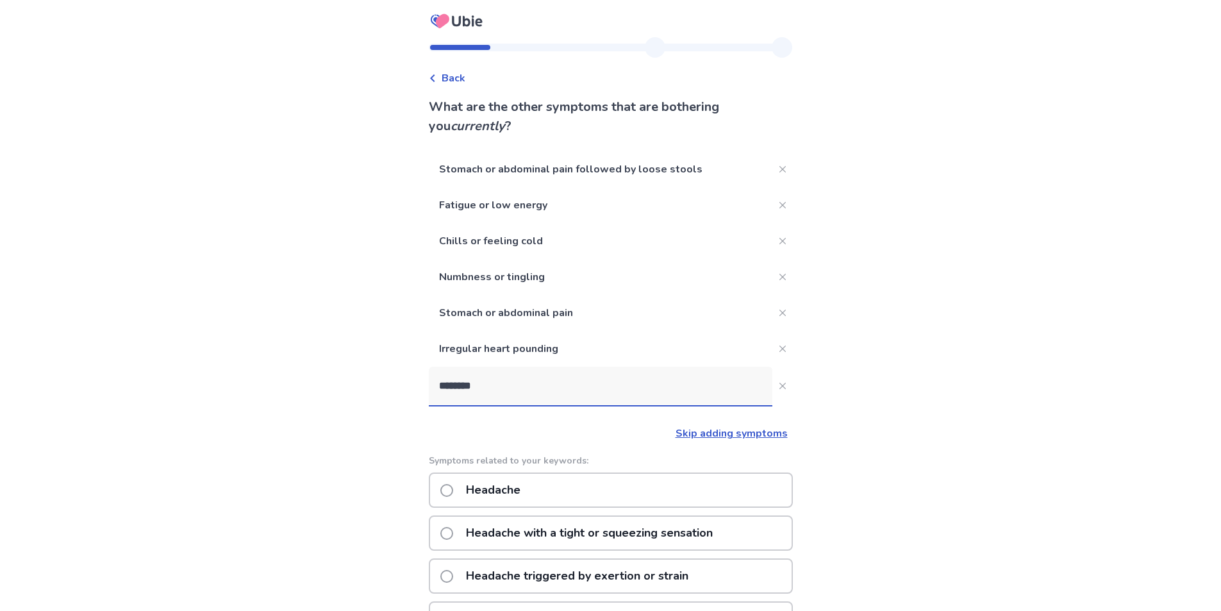
click at [548, 387] on input "********" at bounding box center [601, 386] width 344 height 38
click at [477, 490] on p "Headache" at bounding box center [493, 490] width 70 height 33
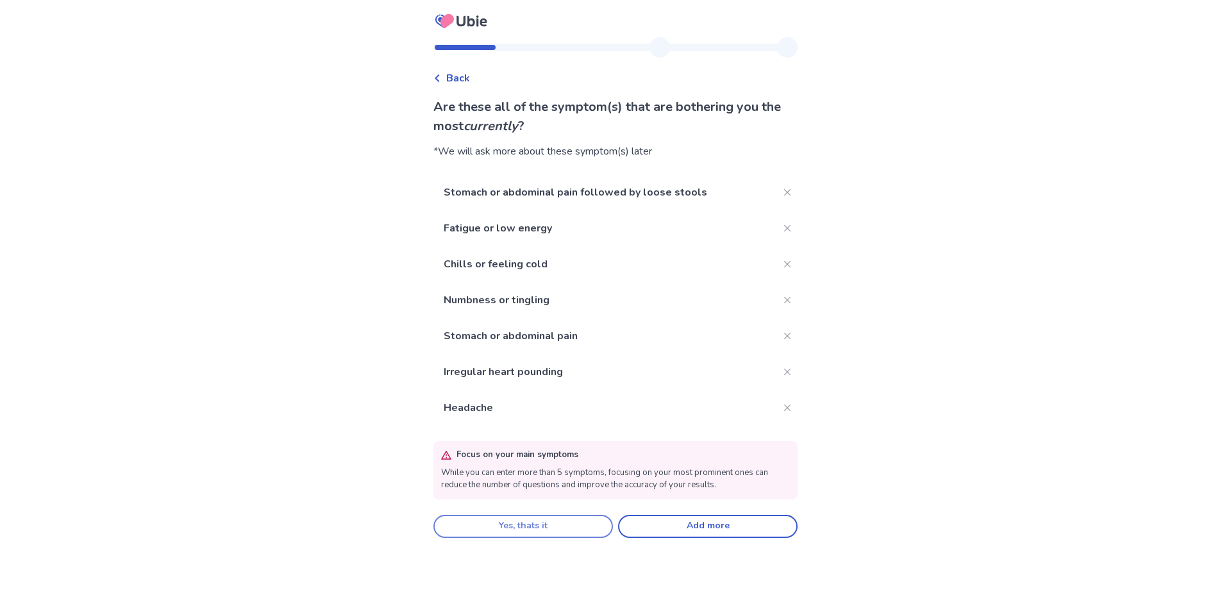
click at [496, 534] on button "Yes, thats it" at bounding box center [523, 526] width 180 height 23
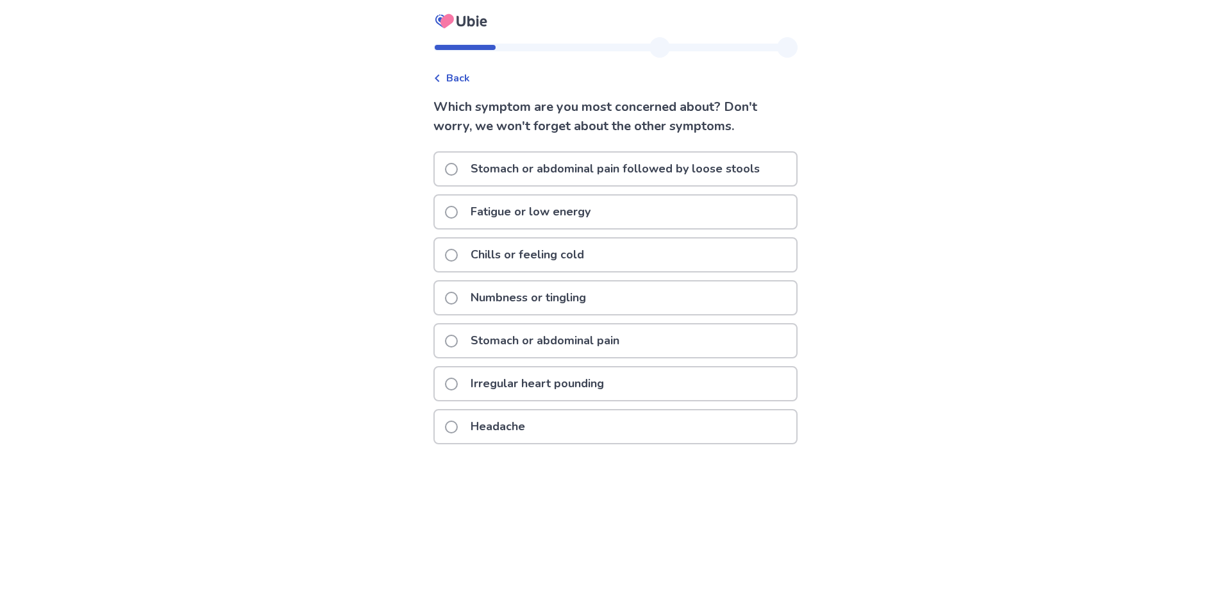
click at [506, 214] on p "Fatigue or low energy" at bounding box center [530, 212] width 135 height 33
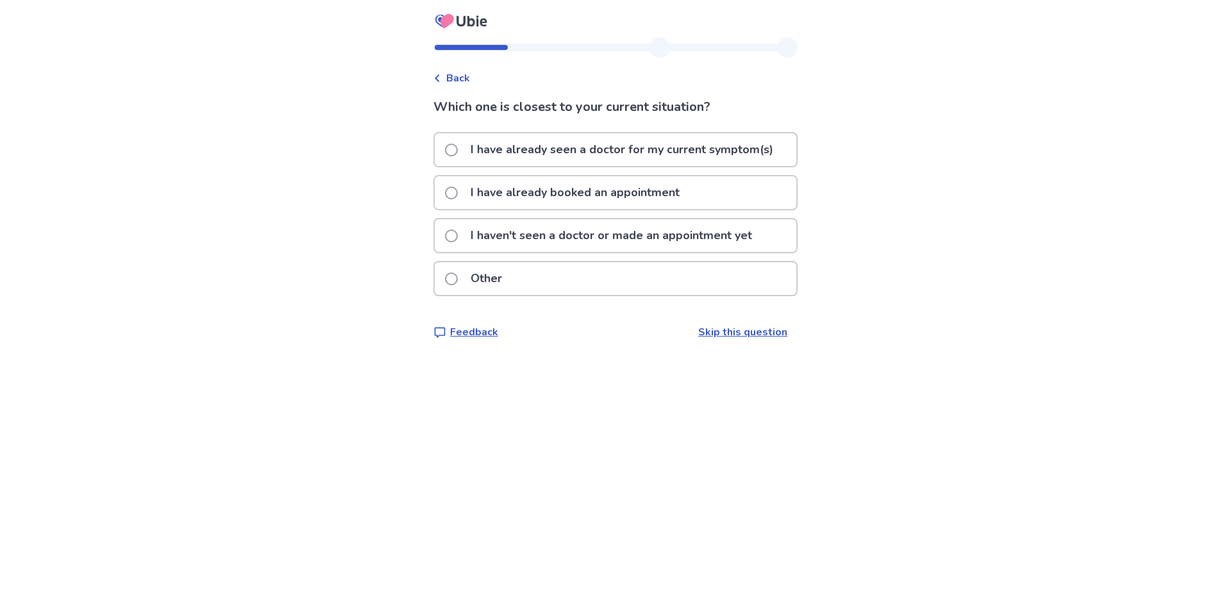
click at [495, 276] on p "Other" at bounding box center [486, 278] width 47 height 33
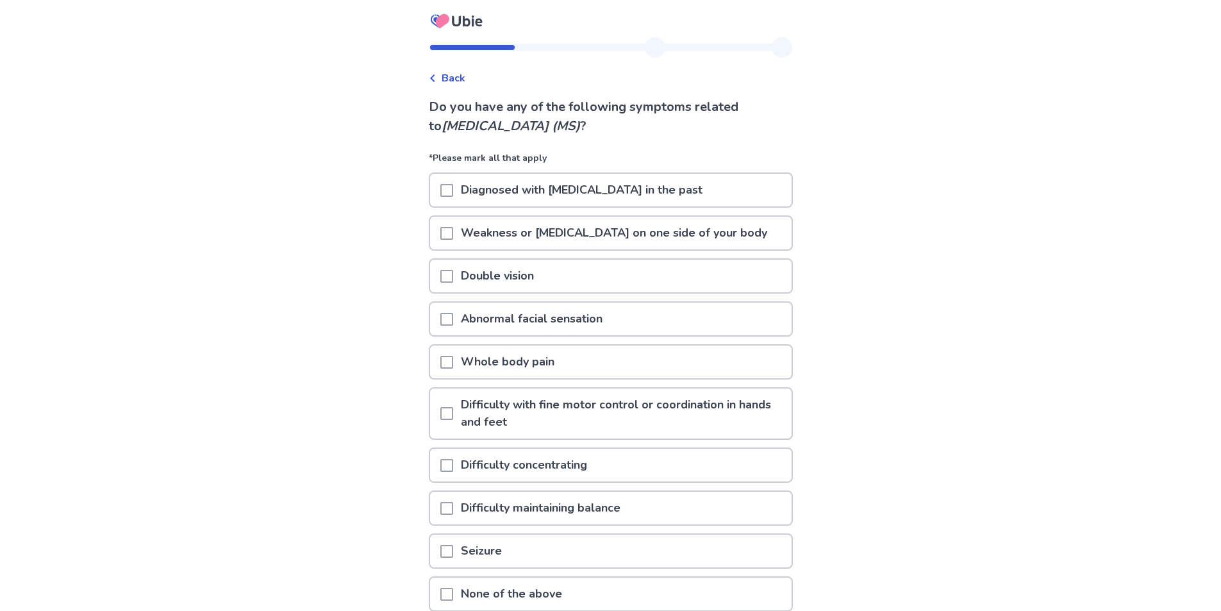
scroll to position [115, 0]
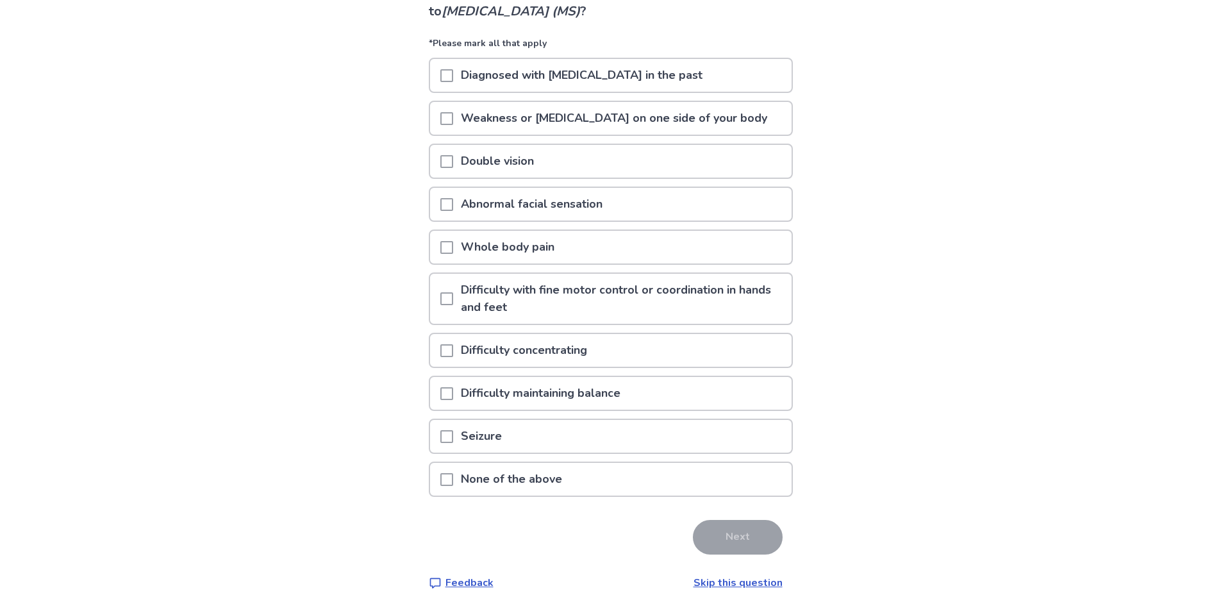
click at [590, 475] on div "None of the above" at bounding box center [611, 479] width 362 height 33
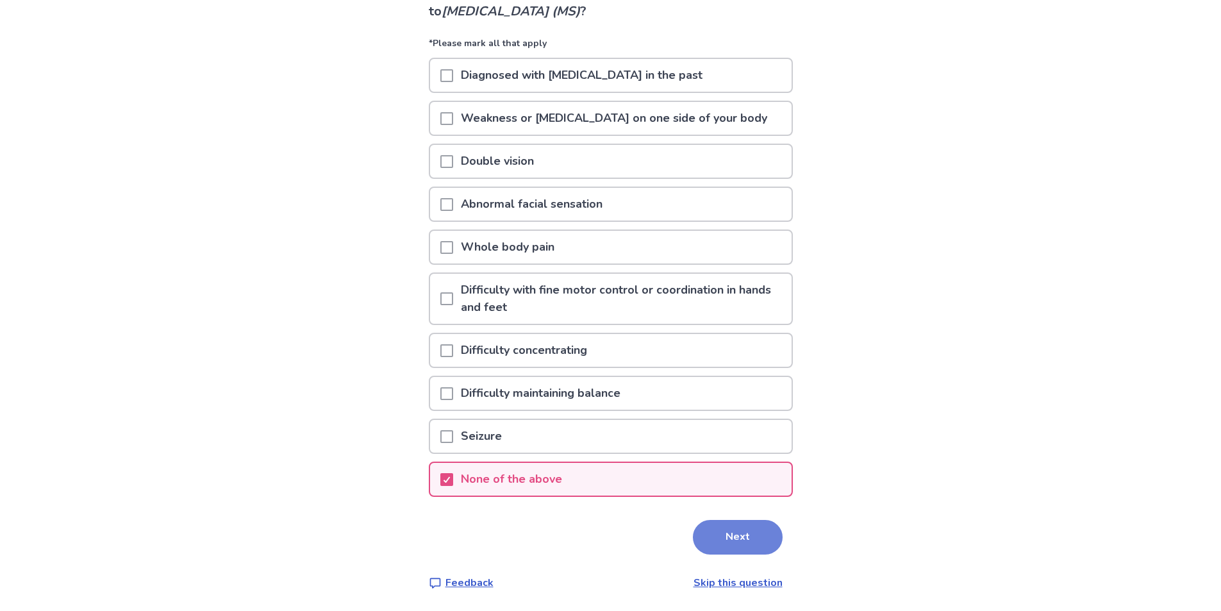
click at [721, 529] on button "Next" at bounding box center [738, 537] width 90 height 35
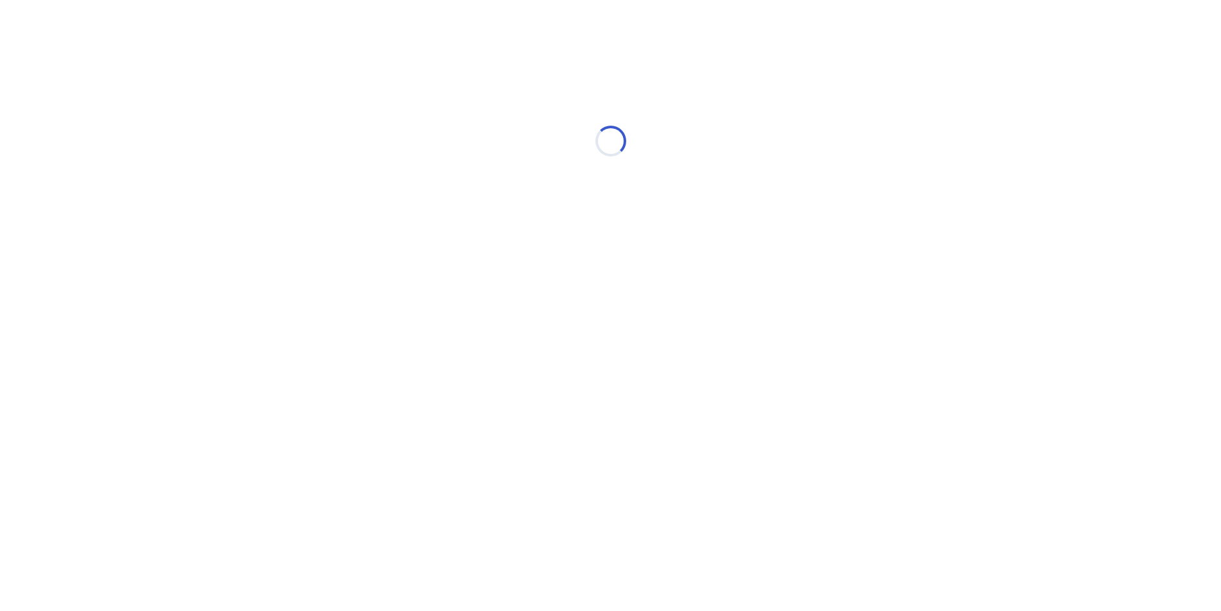
scroll to position [0, 0]
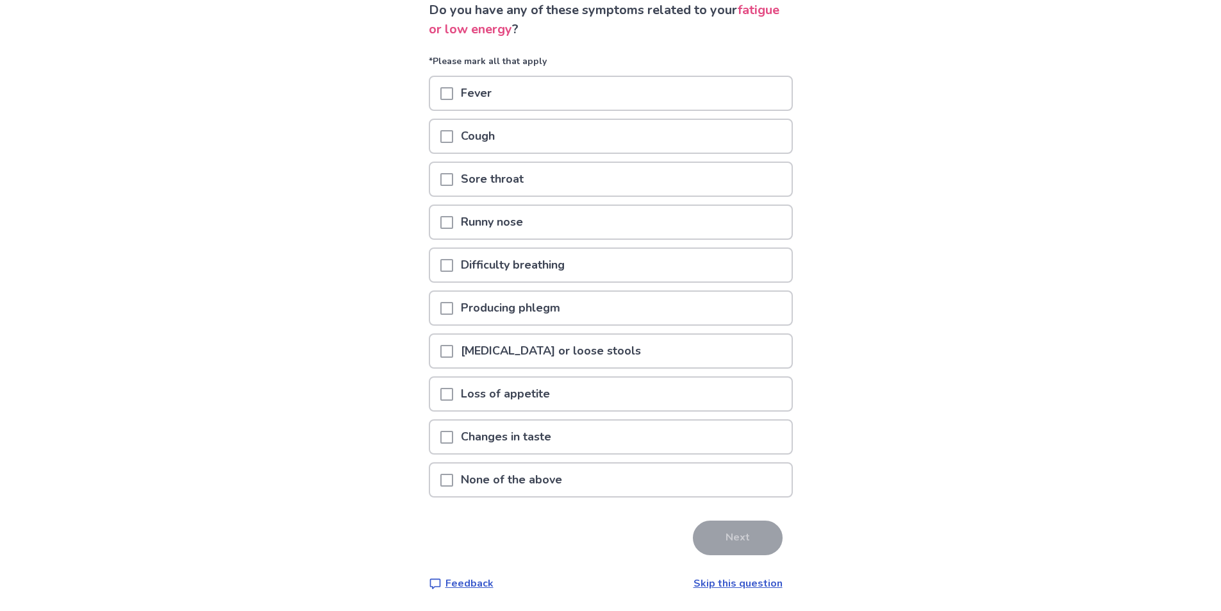
scroll to position [97, 0]
click at [570, 490] on p "None of the above" at bounding box center [511, 479] width 117 height 33
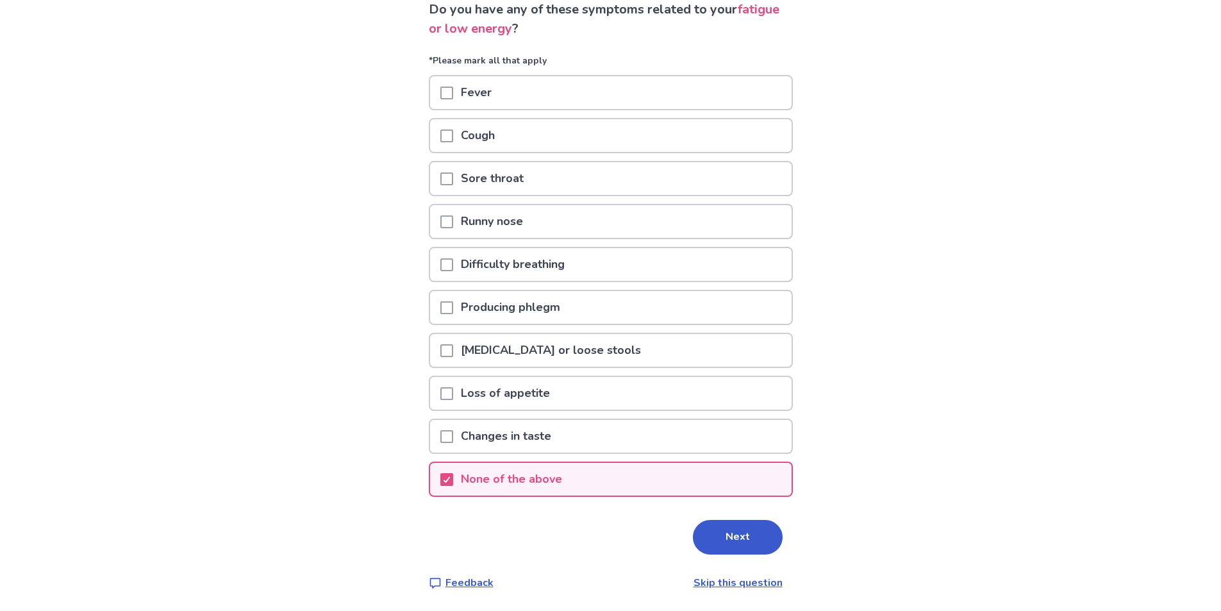
click at [706, 549] on button "Next" at bounding box center [738, 537] width 90 height 35
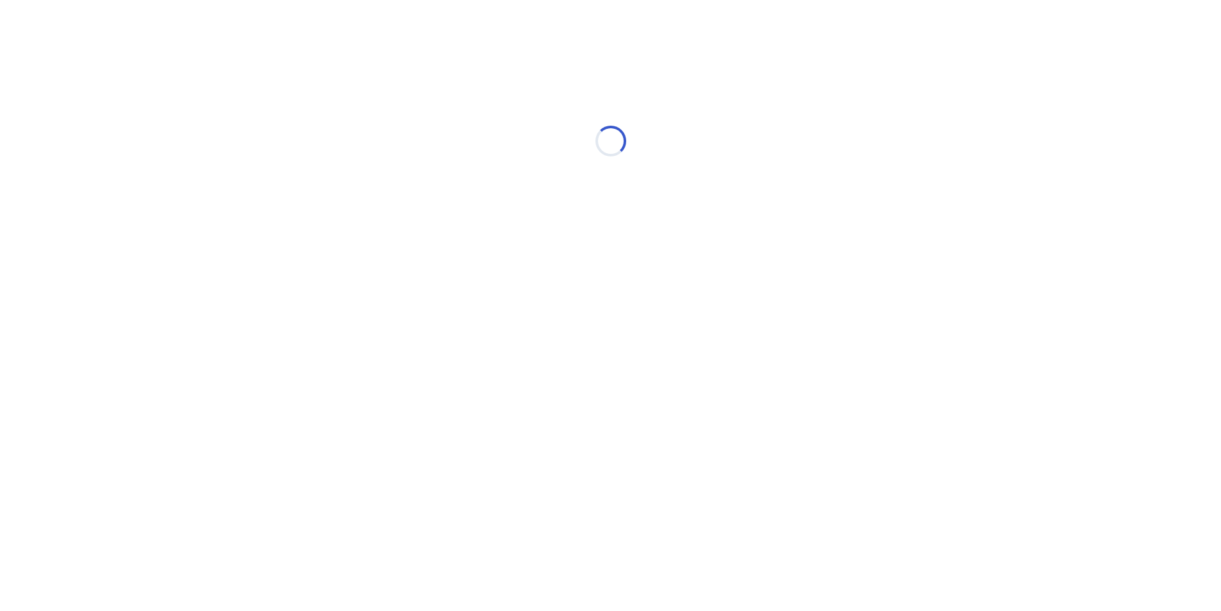
scroll to position [0, 0]
select select "*"
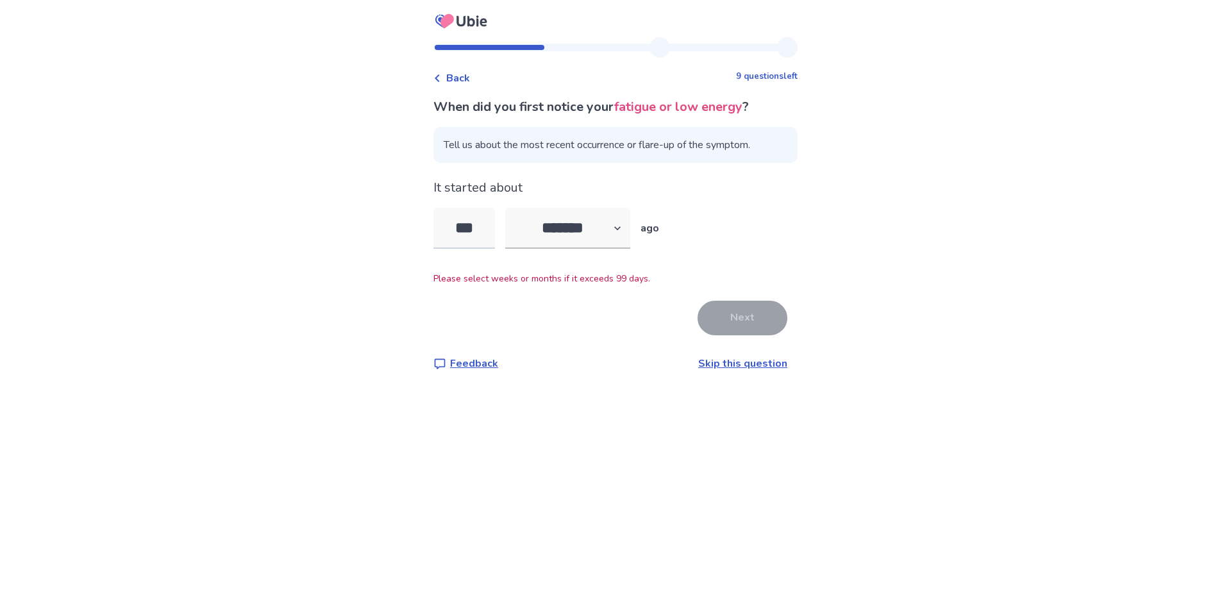
click at [476, 215] on input "***" at bounding box center [464, 228] width 62 height 41
type input "***"
click at [630, 230] on select "******* ****** ******* ******** *******" at bounding box center [567, 228] width 125 height 41
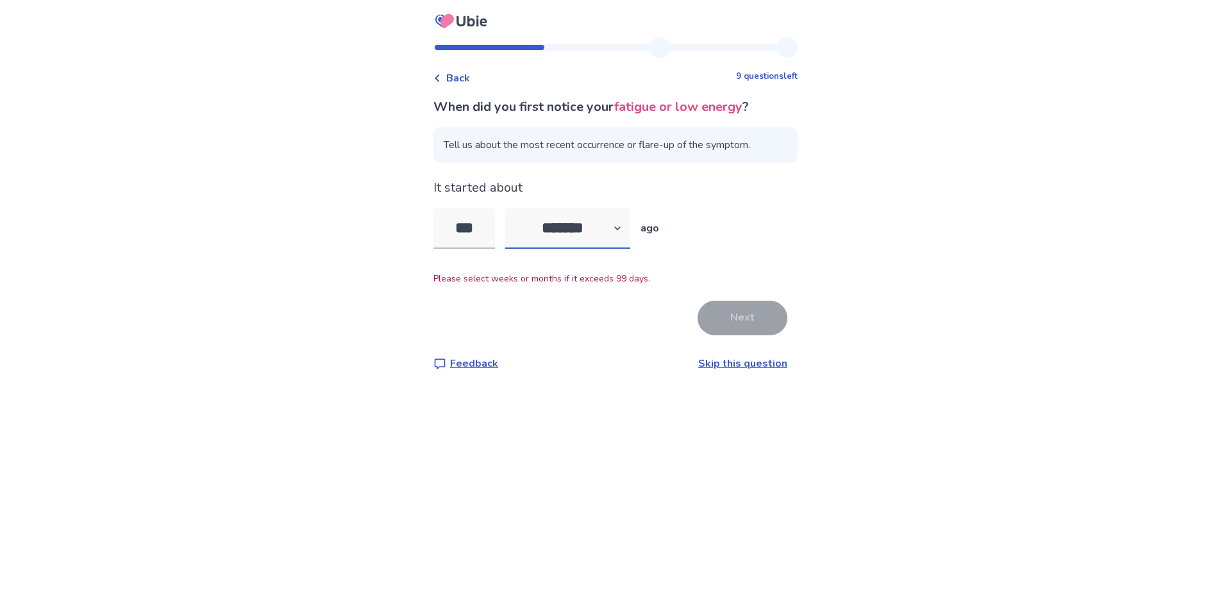
select select "*"
click at [513, 208] on select "******* ****** ******* ******** *******" at bounding box center [567, 228] width 125 height 41
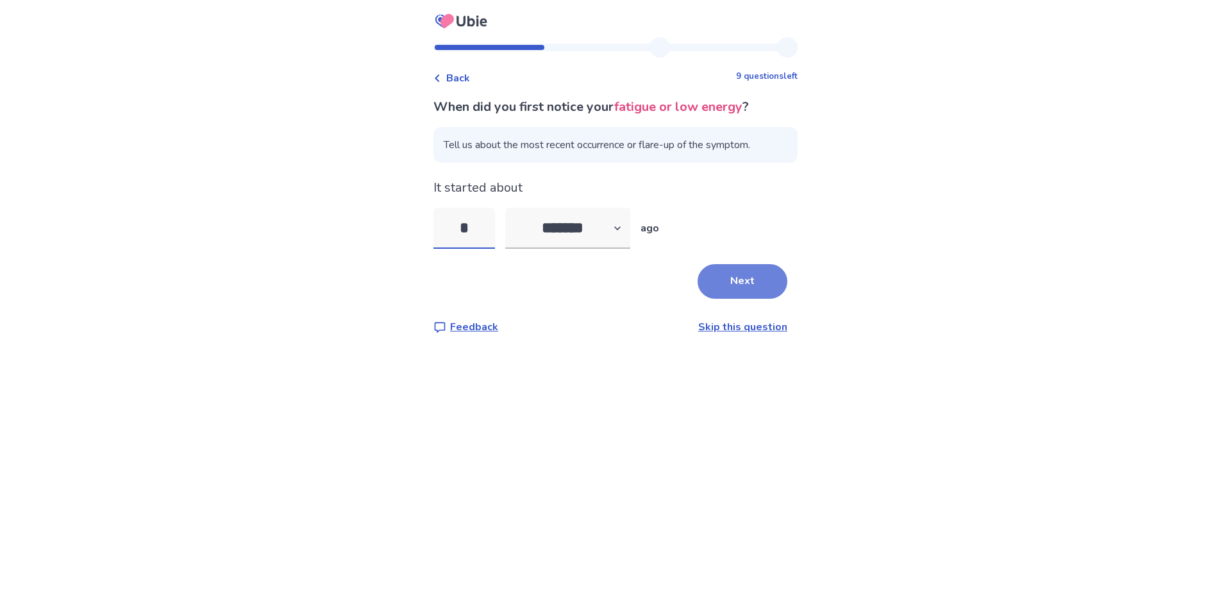
type input "*"
click at [703, 279] on button "Next" at bounding box center [743, 281] width 90 height 35
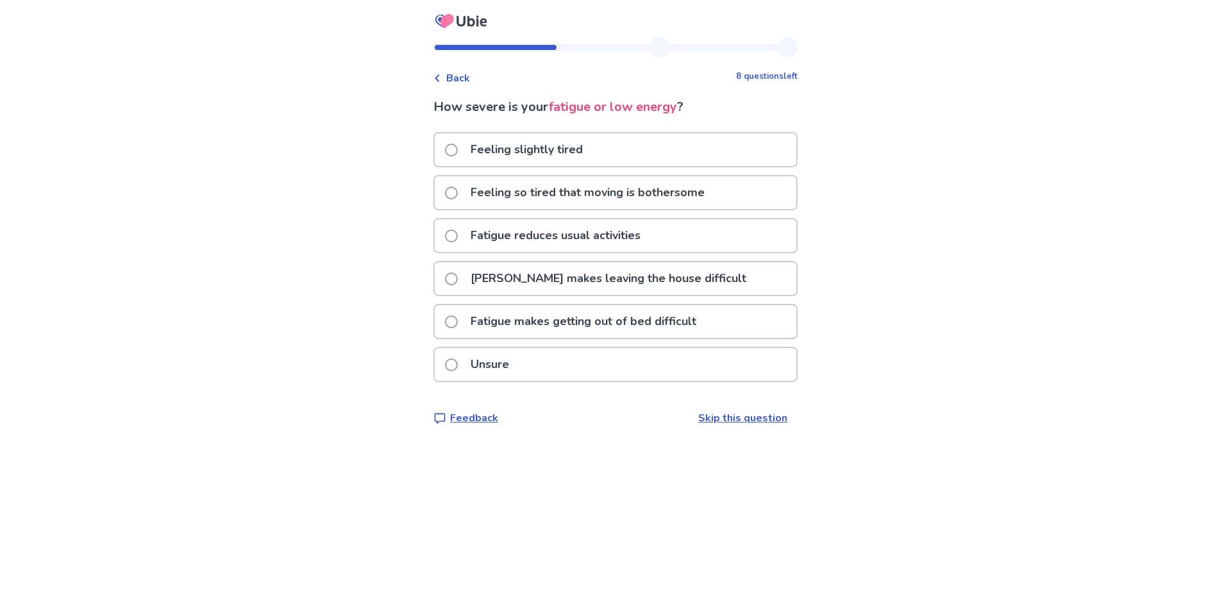
click at [514, 235] on p "Fatigue reduces usual activities" at bounding box center [555, 235] width 185 height 33
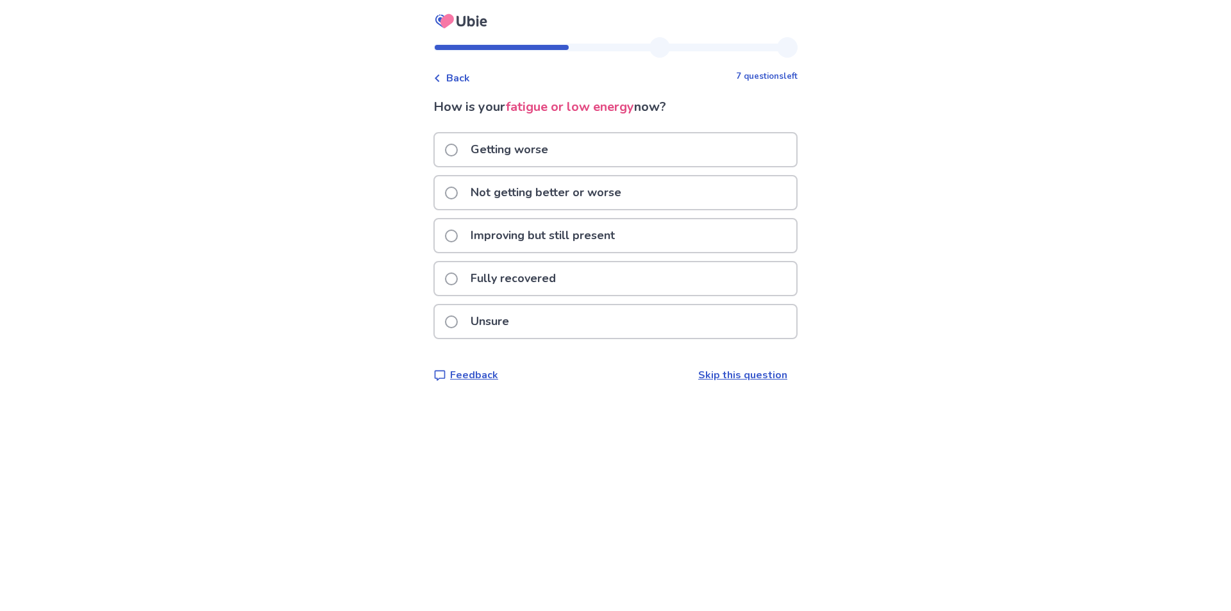
click at [510, 151] on p "Getting worse" at bounding box center [509, 149] width 93 height 33
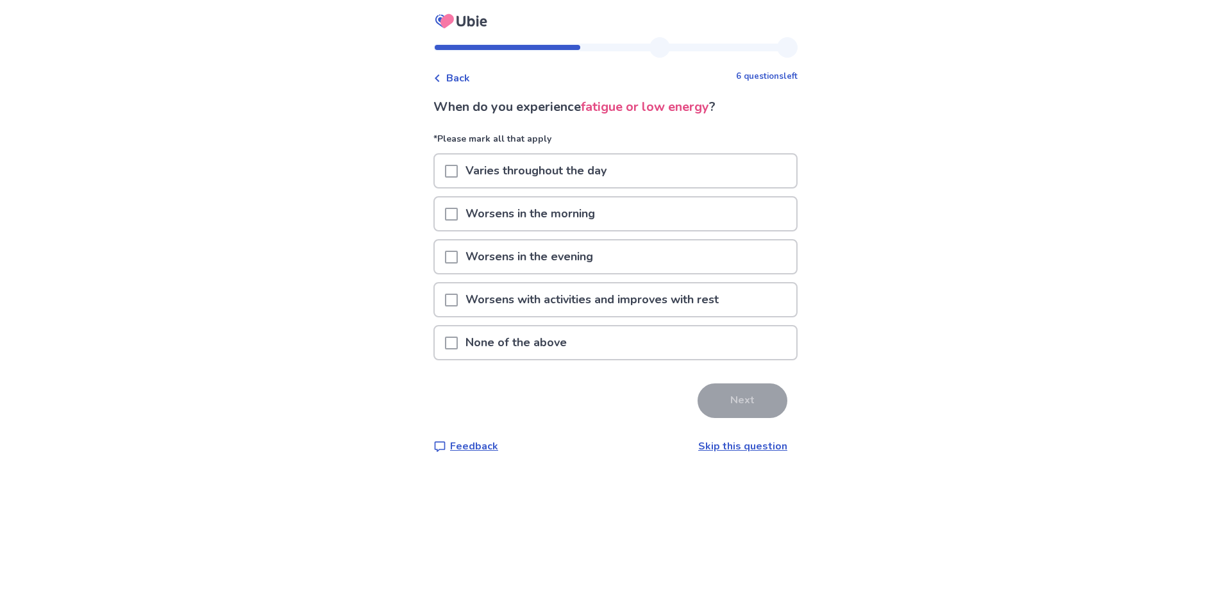
click at [458, 180] on div at bounding box center [451, 171] width 13 height 33
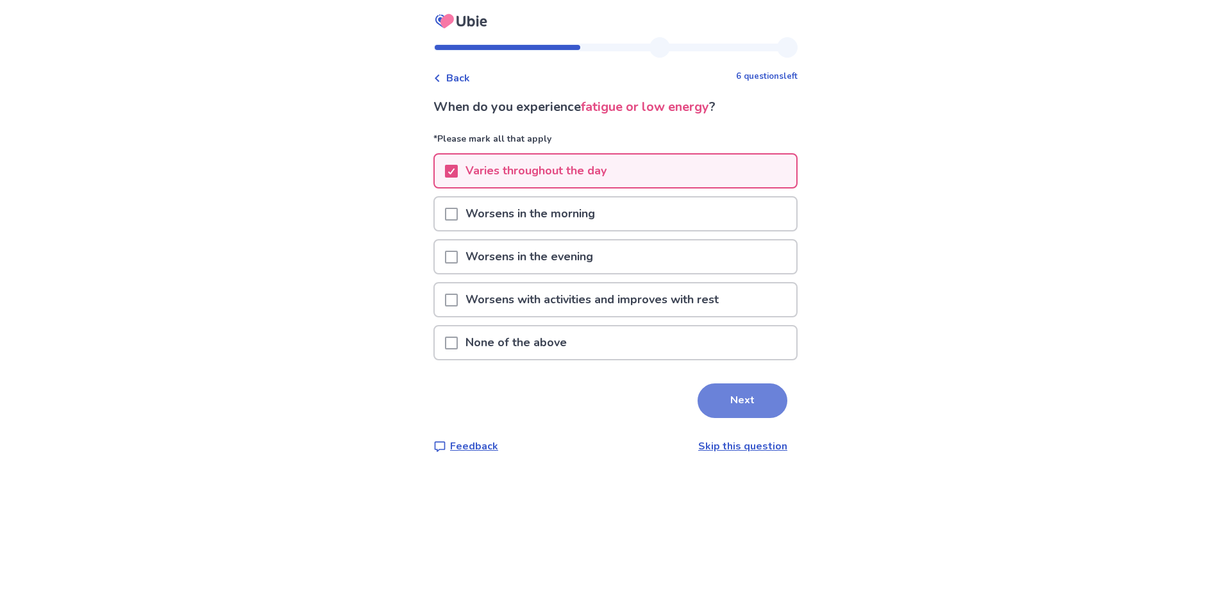
click at [742, 399] on button "Next" at bounding box center [743, 400] width 90 height 35
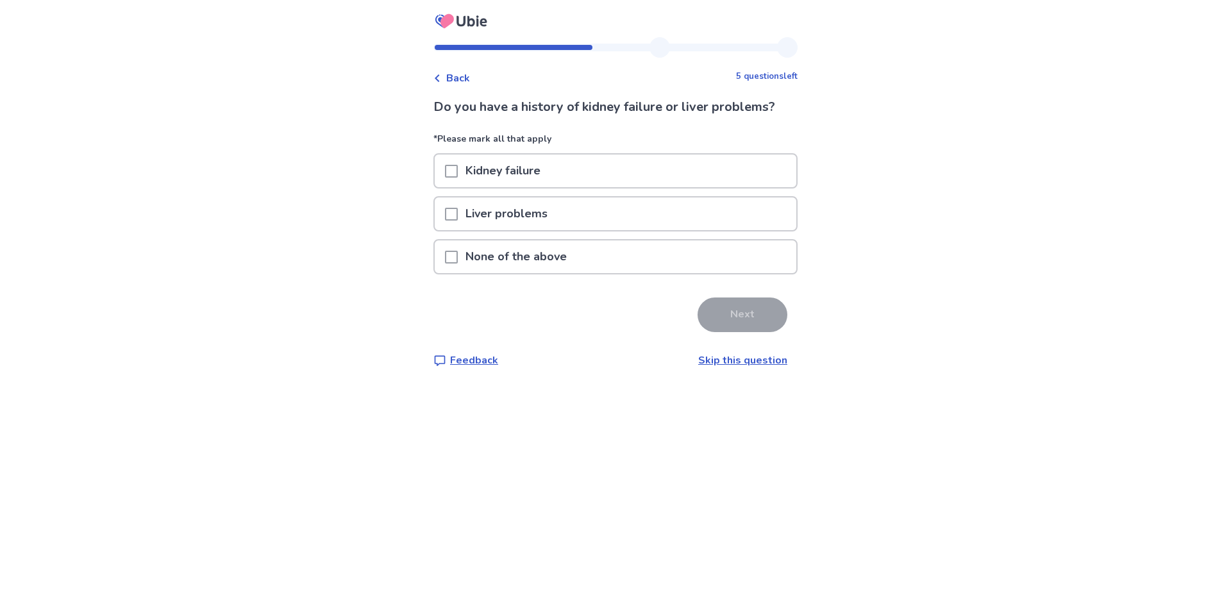
drag, startPoint x: 639, startPoint y: 242, endPoint x: 624, endPoint y: 253, distance: 18.3
click at [635, 243] on div "None of the above" at bounding box center [616, 256] width 362 height 33
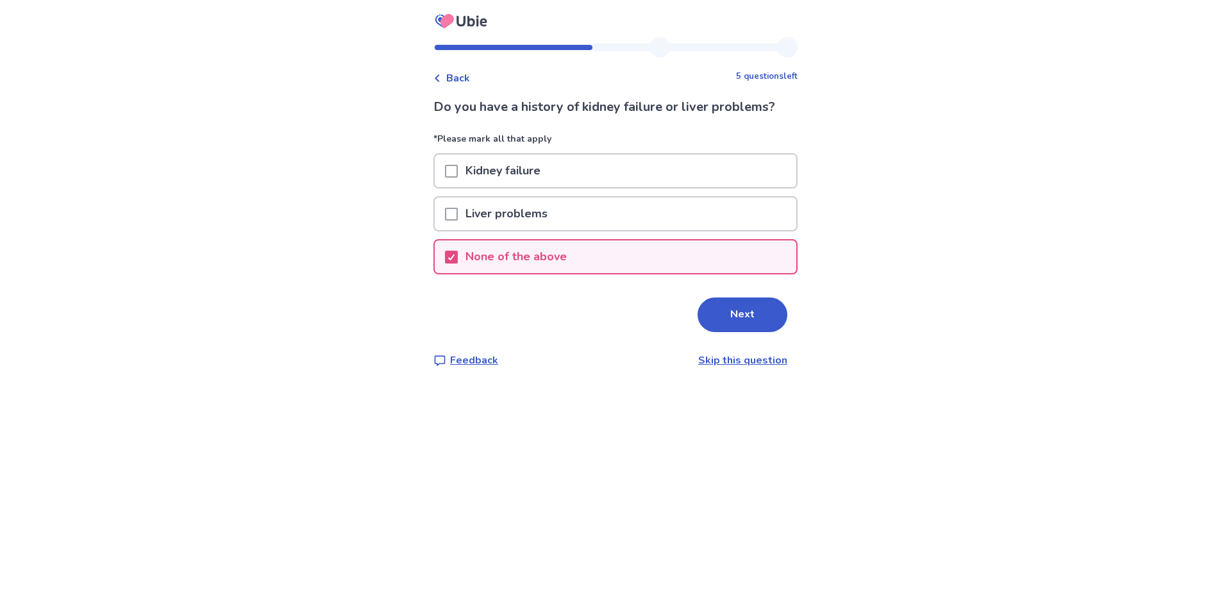
click at [782, 326] on div "Next" at bounding box center [615, 314] width 364 height 35
click at [735, 315] on button "Next" at bounding box center [743, 314] width 90 height 35
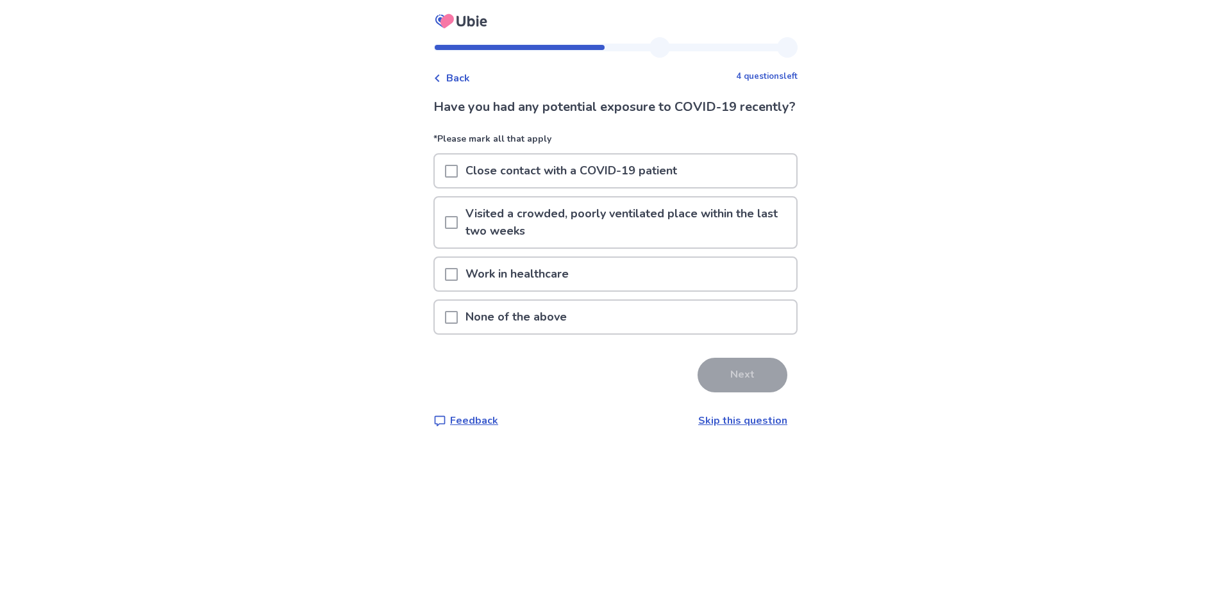
click at [507, 333] on p "None of the above" at bounding box center [516, 317] width 117 height 33
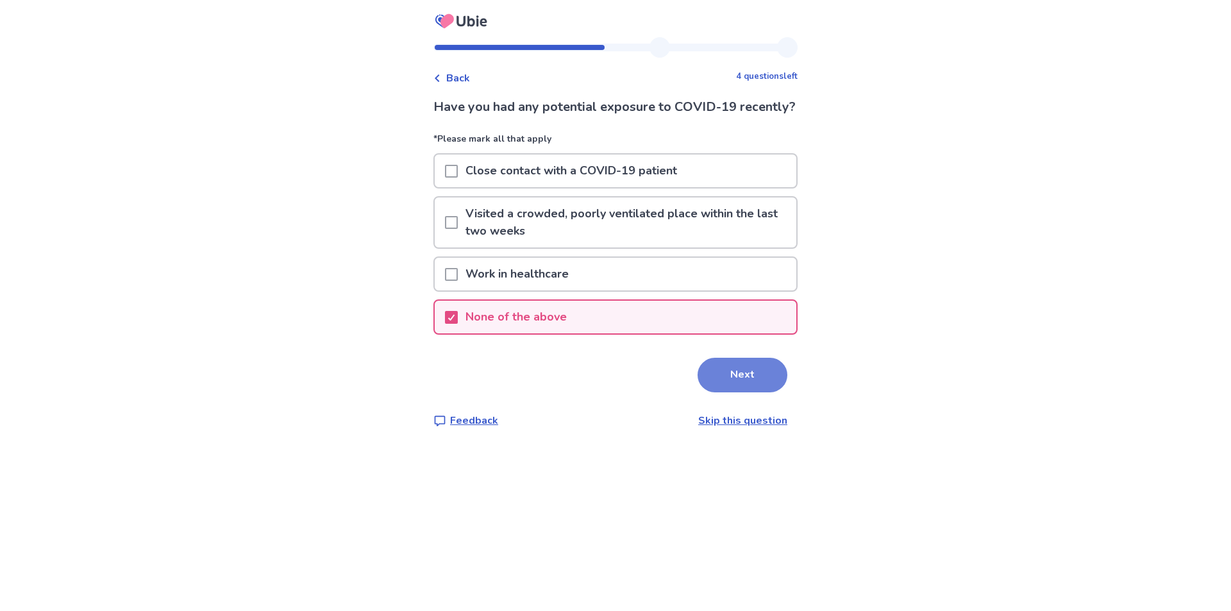
click at [738, 381] on button "Next" at bounding box center [743, 375] width 90 height 35
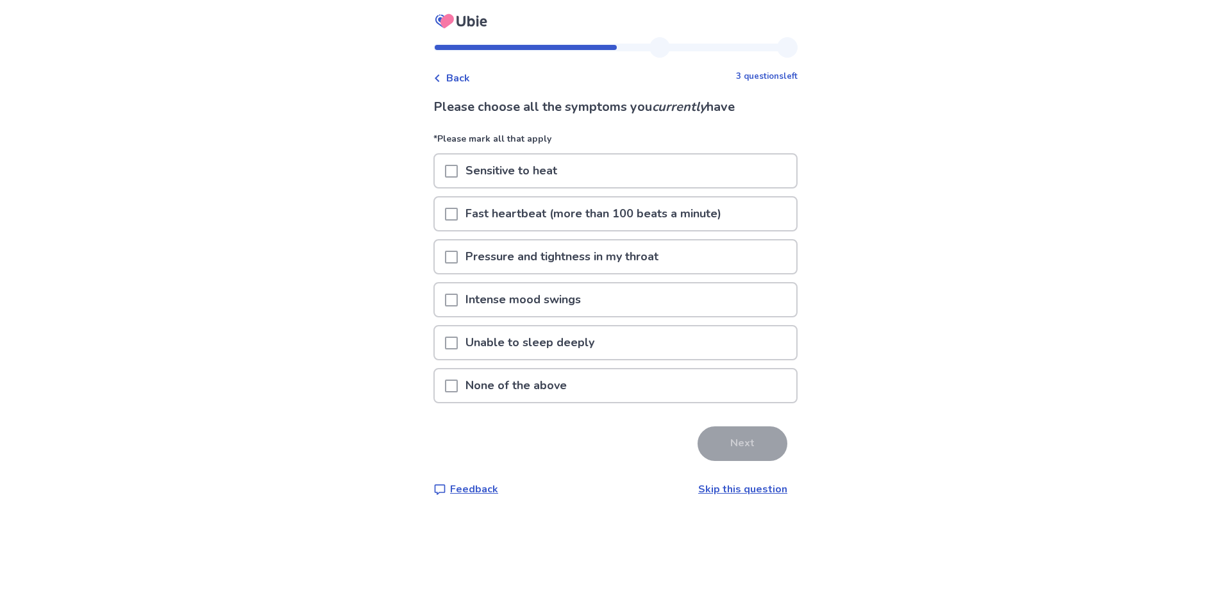
click at [455, 170] on span at bounding box center [451, 171] width 13 height 13
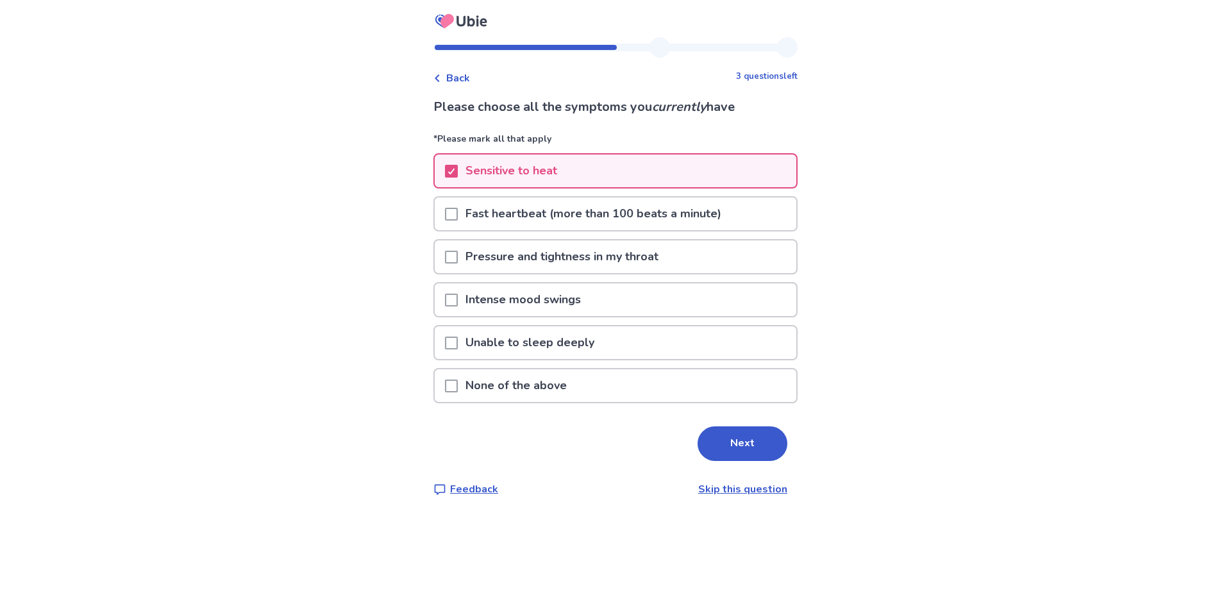
click at [457, 217] on span at bounding box center [451, 214] width 13 height 13
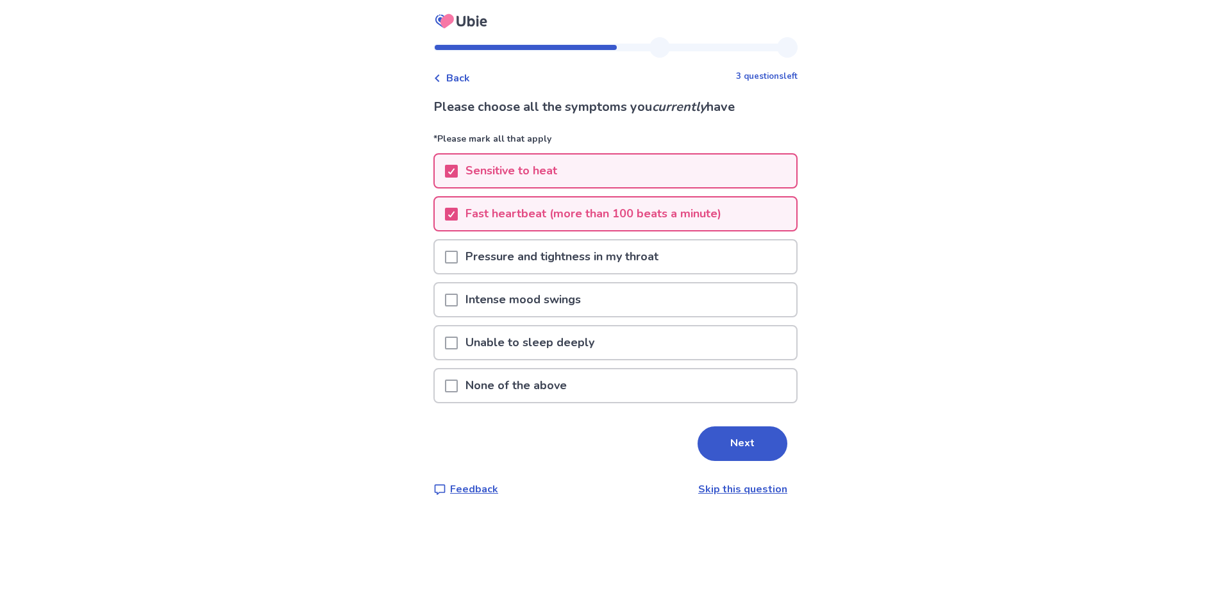
click at [452, 339] on div "Unable to sleep deeply" at bounding box center [616, 342] width 362 height 33
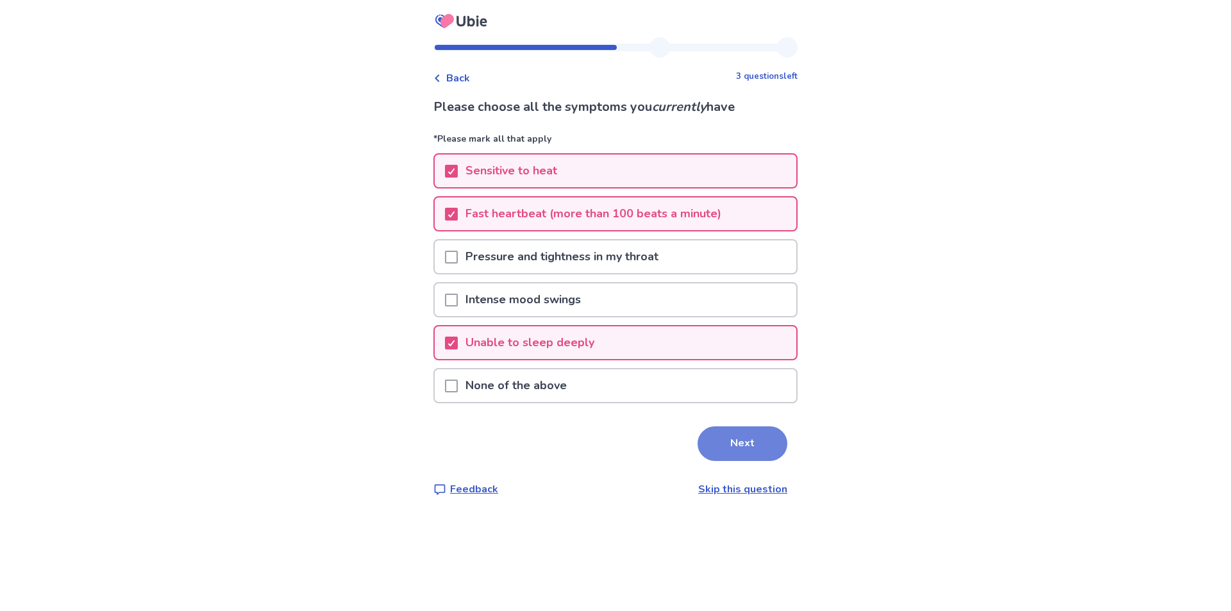
click at [757, 457] on button "Next" at bounding box center [743, 443] width 90 height 35
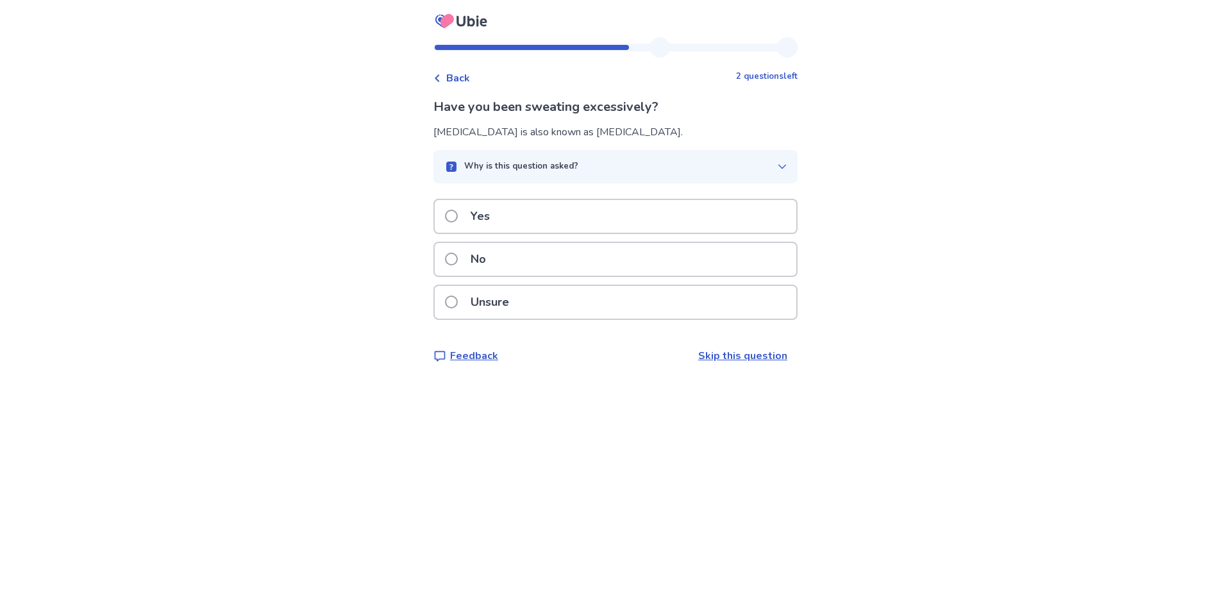
click at [448, 215] on div "Yes" at bounding box center [616, 216] width 362 height 33
click at [458, 217] on span at bounding box center [451, 216] width 13 height 13
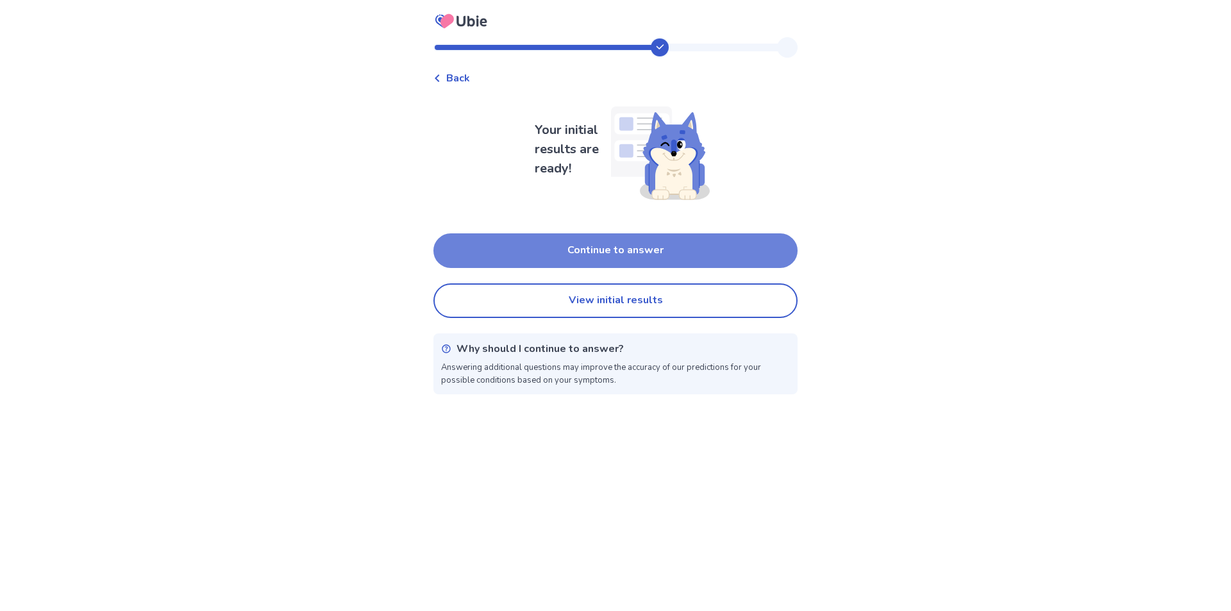
click at [466, 239] on button "Continue to answer" at bounding box center [615, 250] width 364 height 35
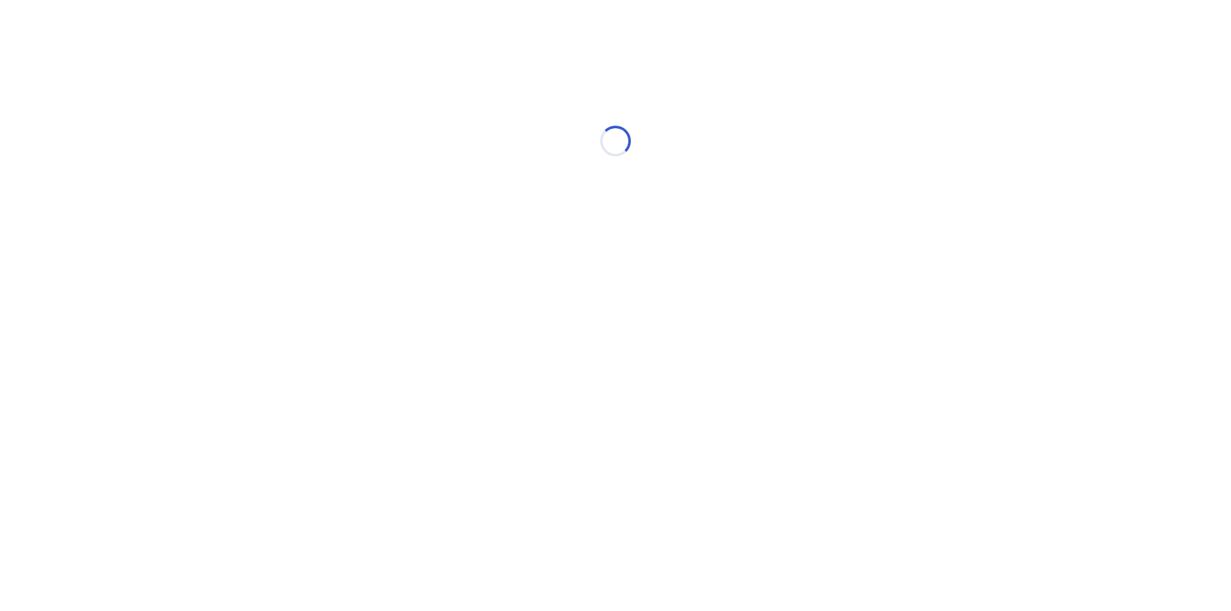
select select "*"
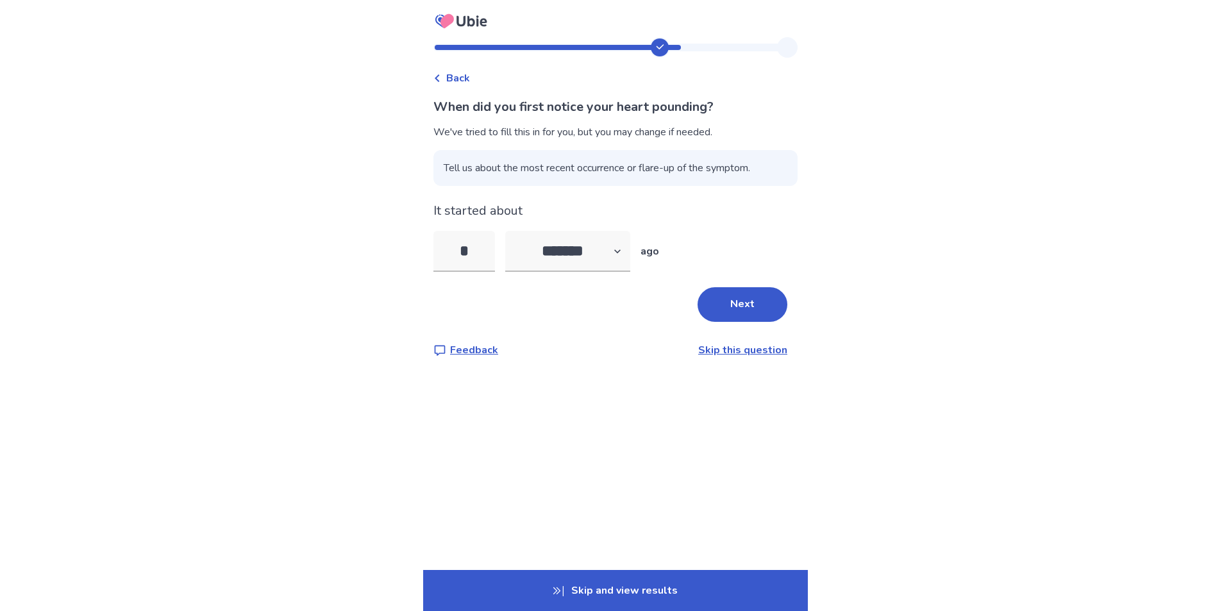
click at [648, 587] on p "Skip and view results" at bounding box center [615, 590] width 385 height 41
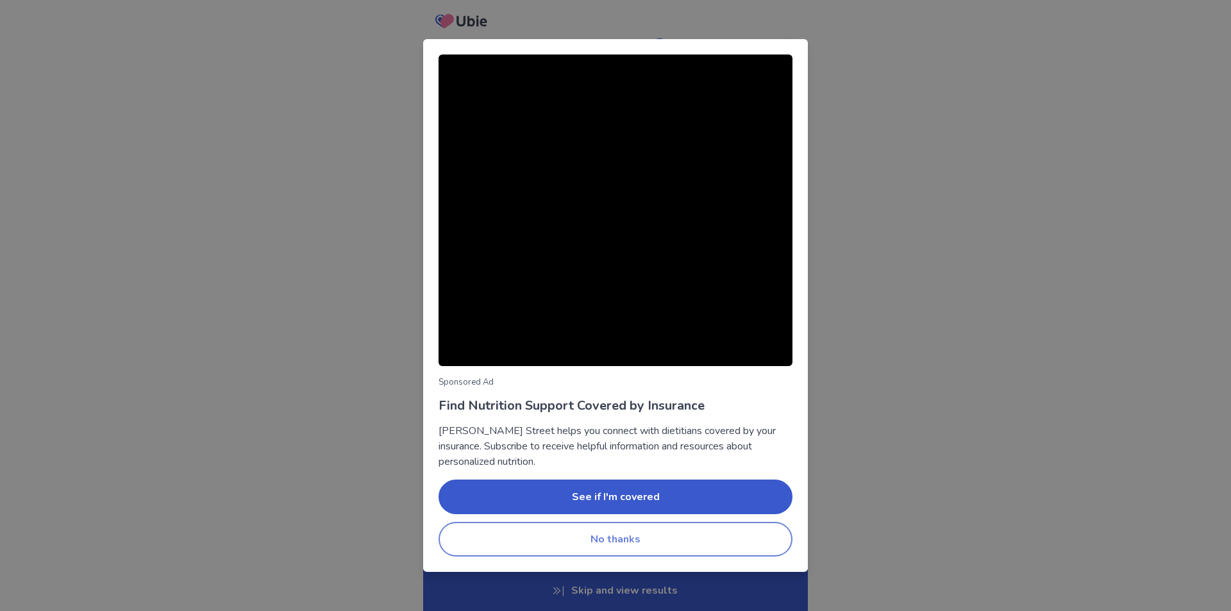
click at [571, 536] on button "No thanks" at bounding box center [616, 539] width 354 height 35
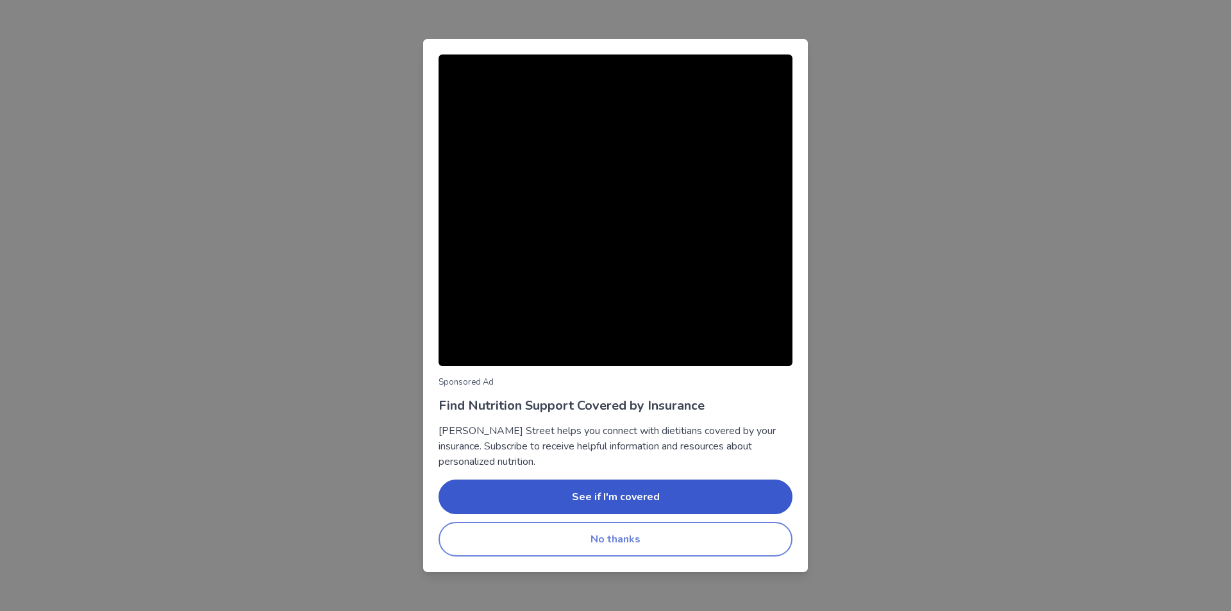
click at [571, 536] on button "No thanks" at bounding box center [616, 539] width 354 height 35
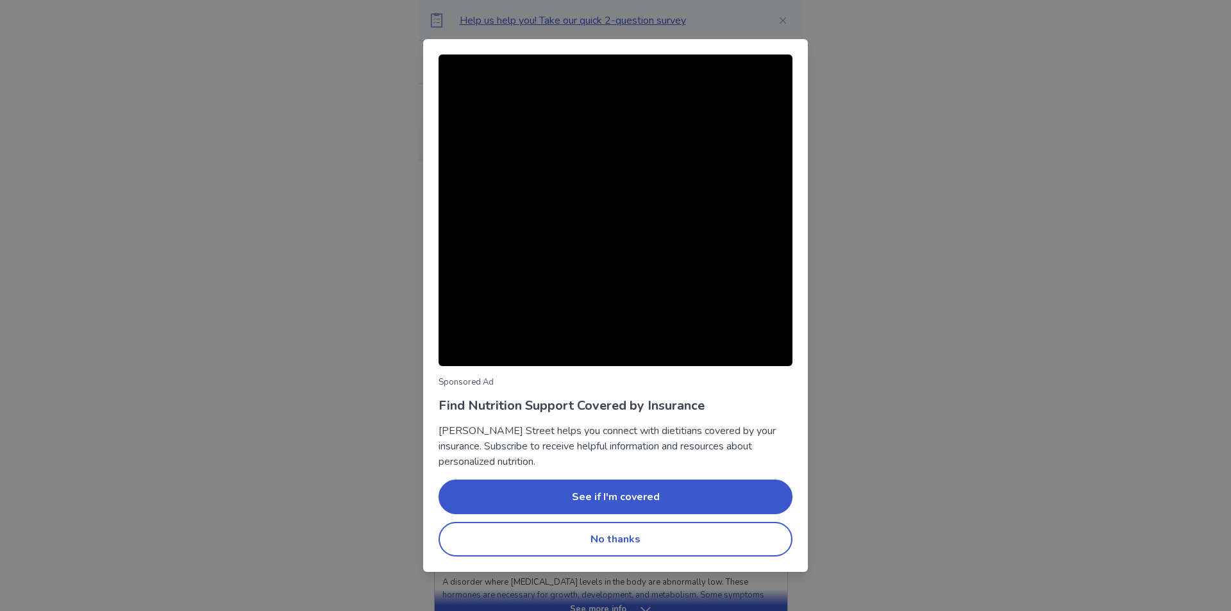
click at [220, 63] on div "Sponsored Ad Find Nutrition Support Covered by Insurance [PERSON_NAME] Street h…" at bounding box center [615, 305] width 1231 height 611
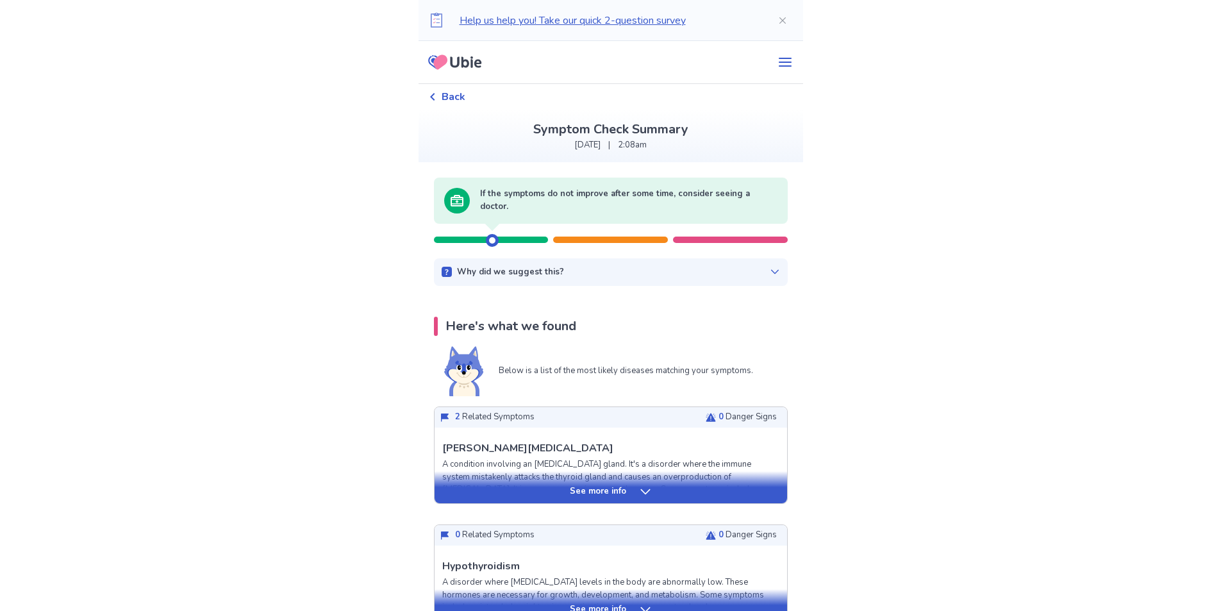
scroll to position [128, 0]
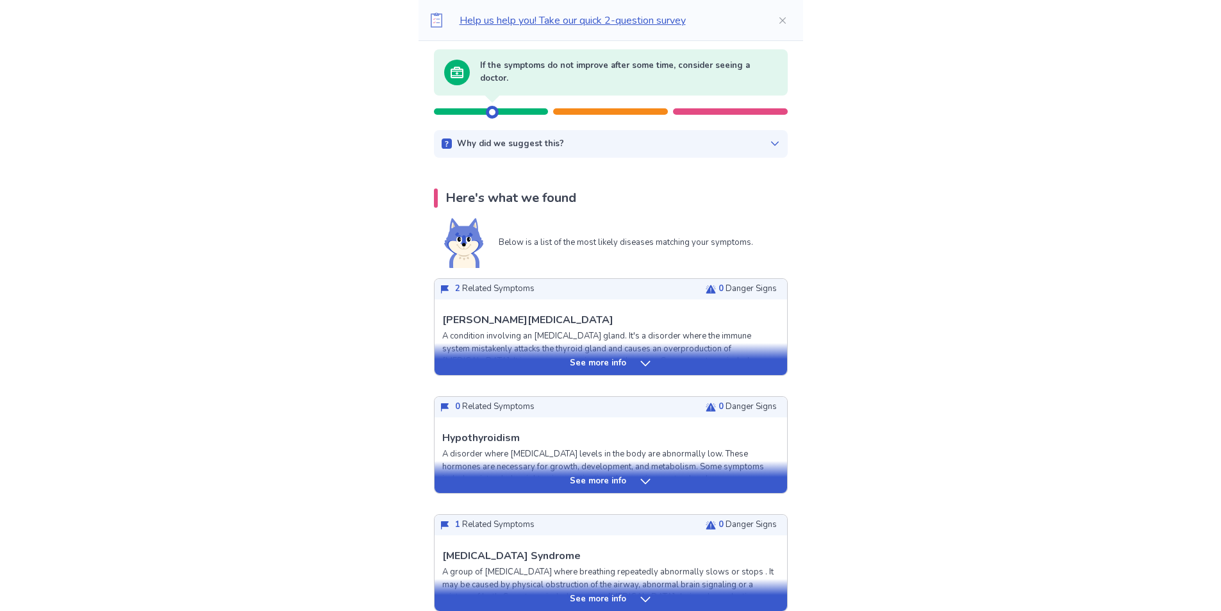
click at [642, 361] on icon at bounding box center [645, 363] width 13 height 13
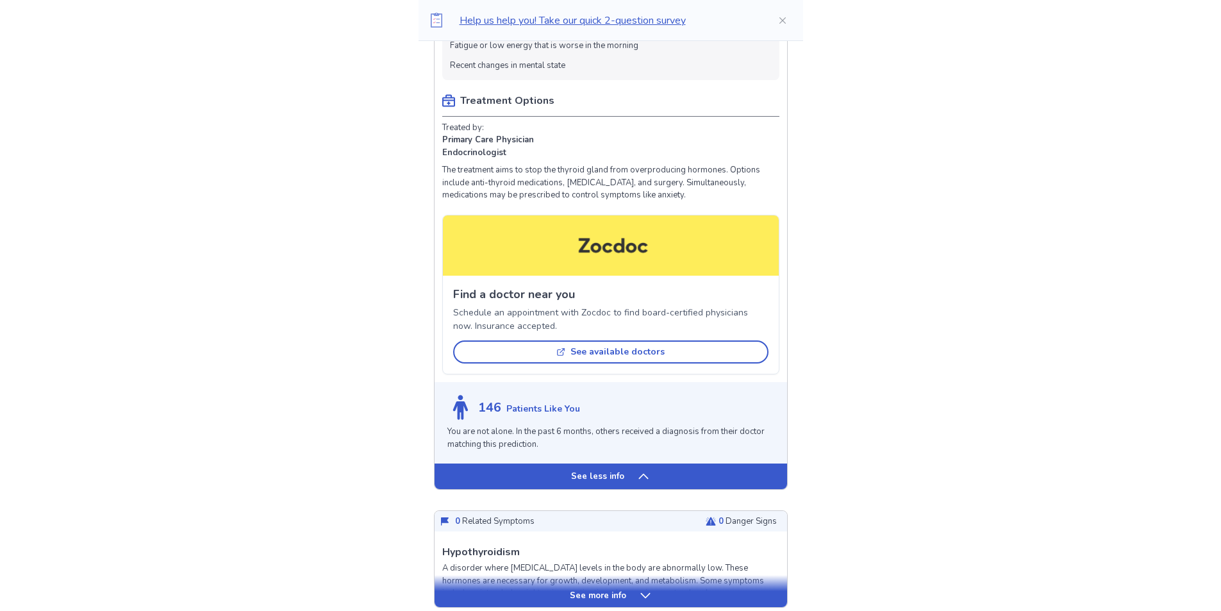
scroll to position [962, 0]
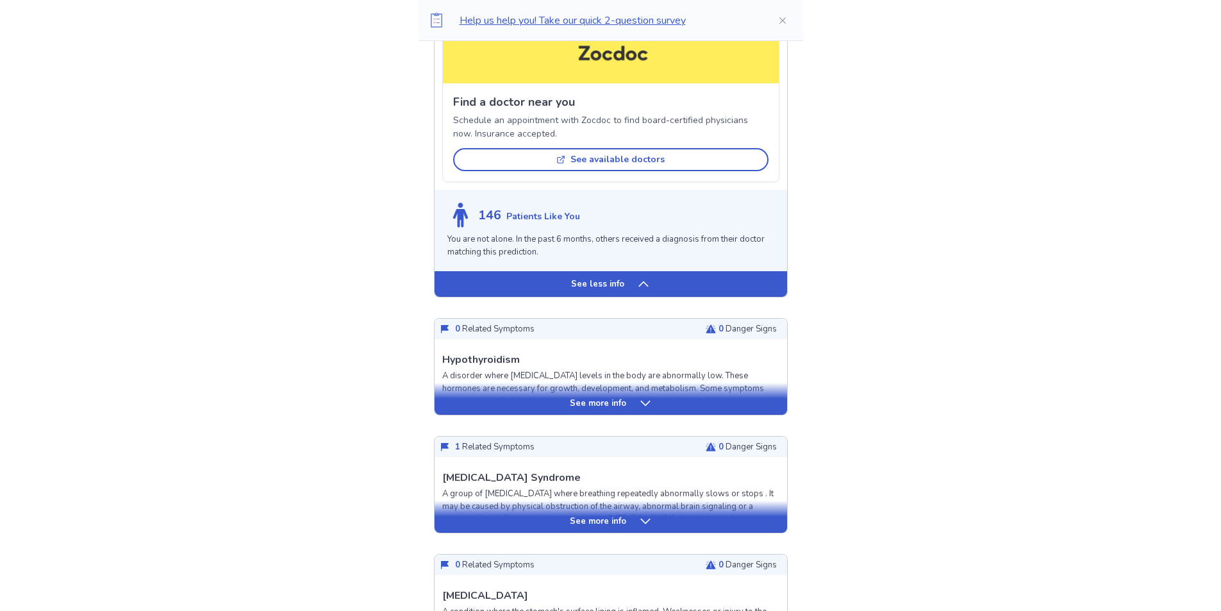
click at [650, 405] on icon at bounding box center [645, 403] width 13 height 13
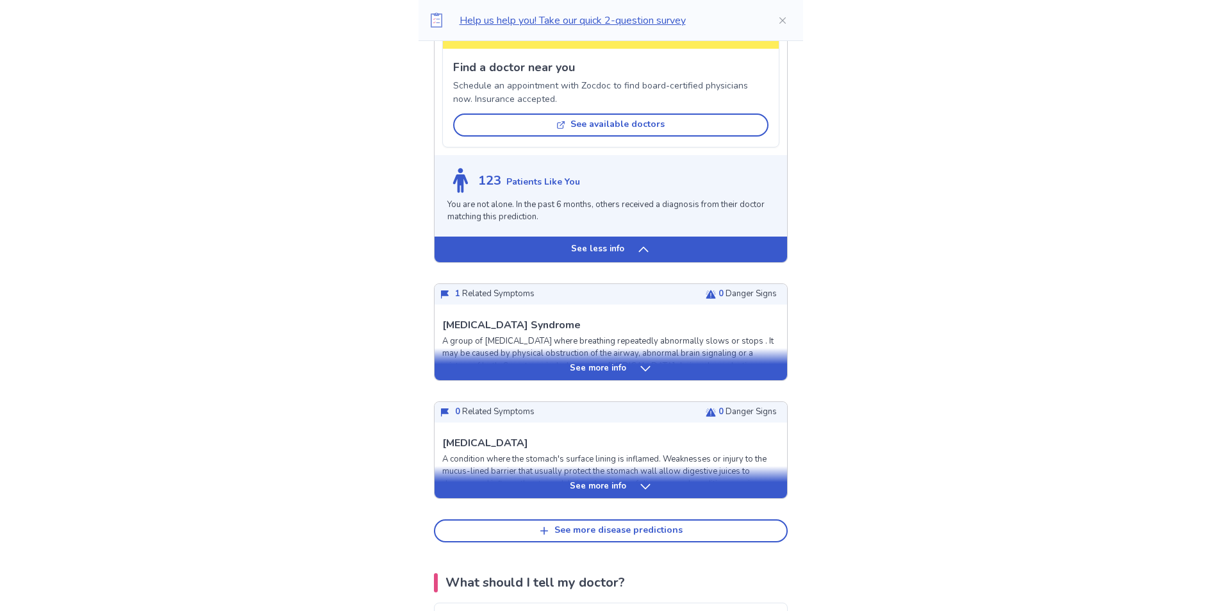
scroll to position [1923, 0]
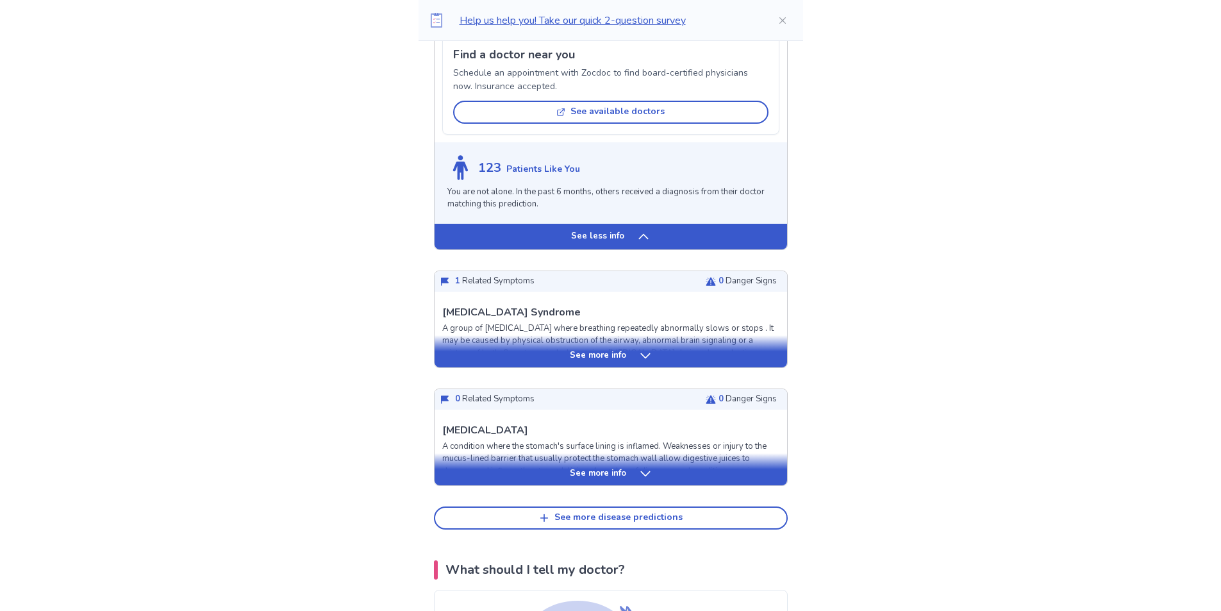
click at [639, 349] on icon at bounding box center [645, 355] width 13 height 13
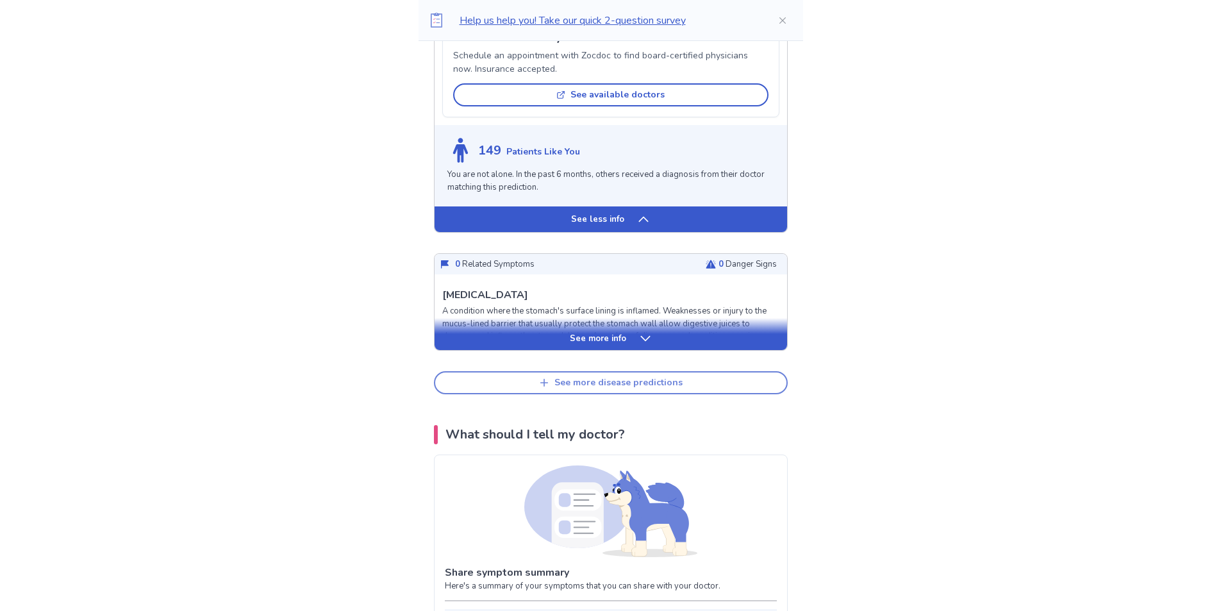
scroll to position [2821, 0]
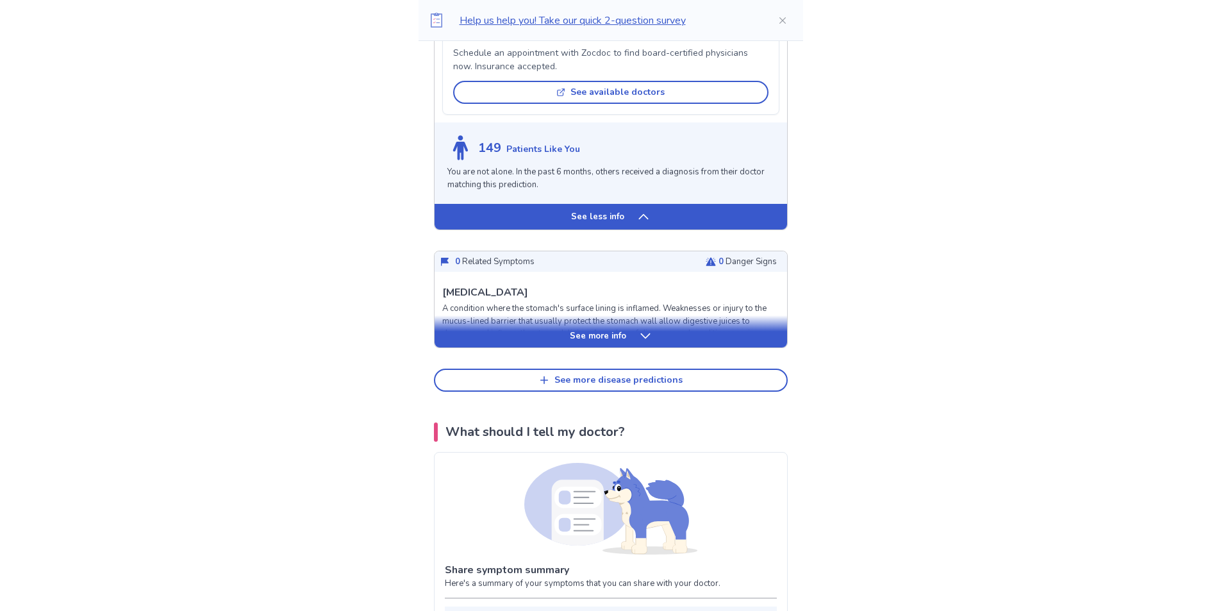
click at [649, 315] on div "See more info" at bounding box center [611, 331] width 353 height 32
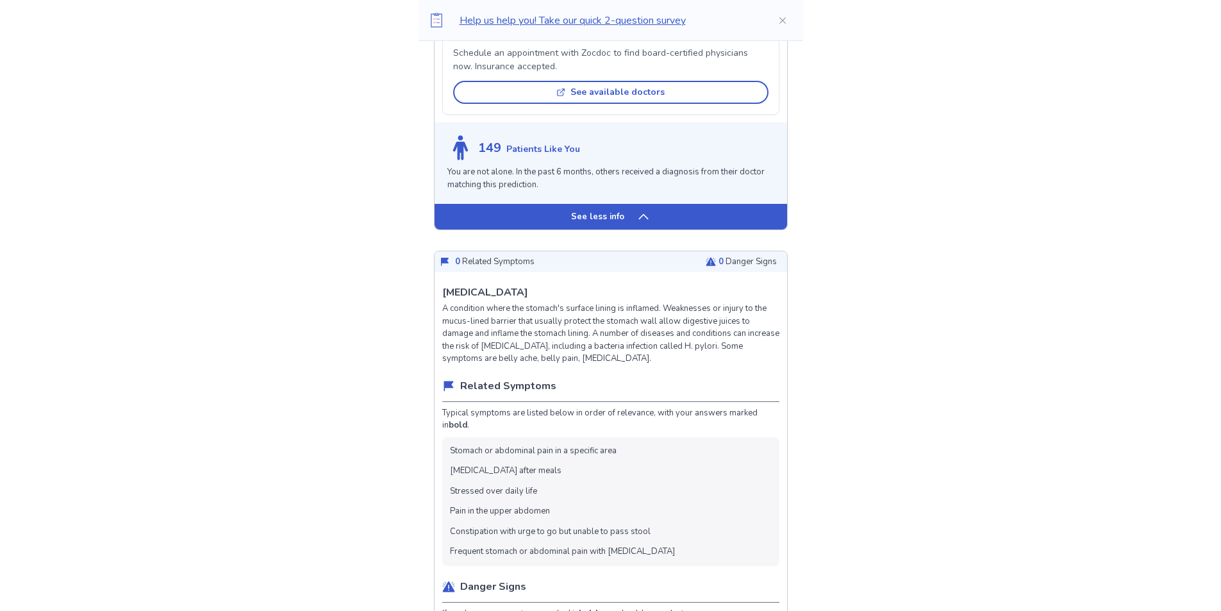
scroll to position [3077, 0]
